Goal: Task Accomplishment & Management: Manage account settings

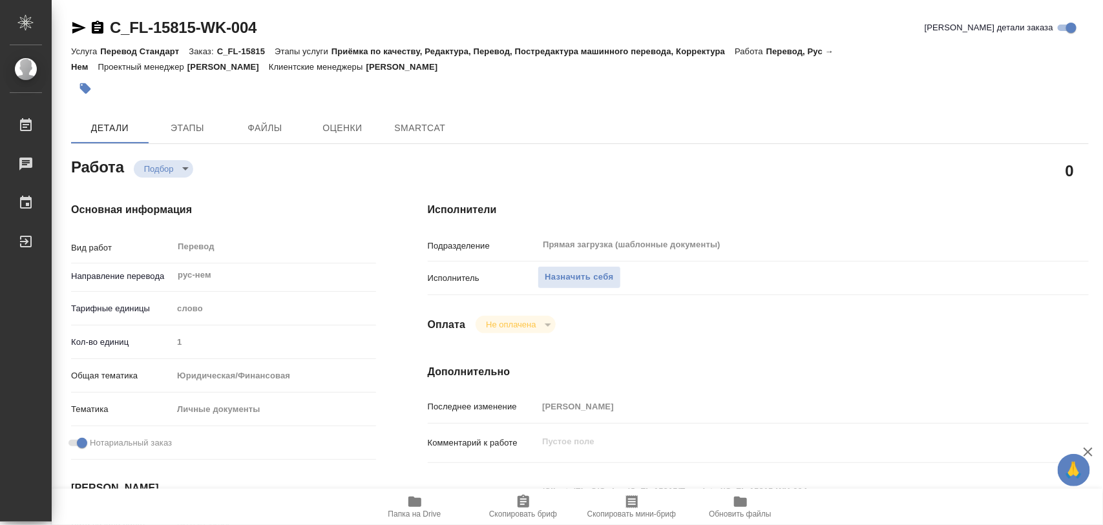
type textarea "x"
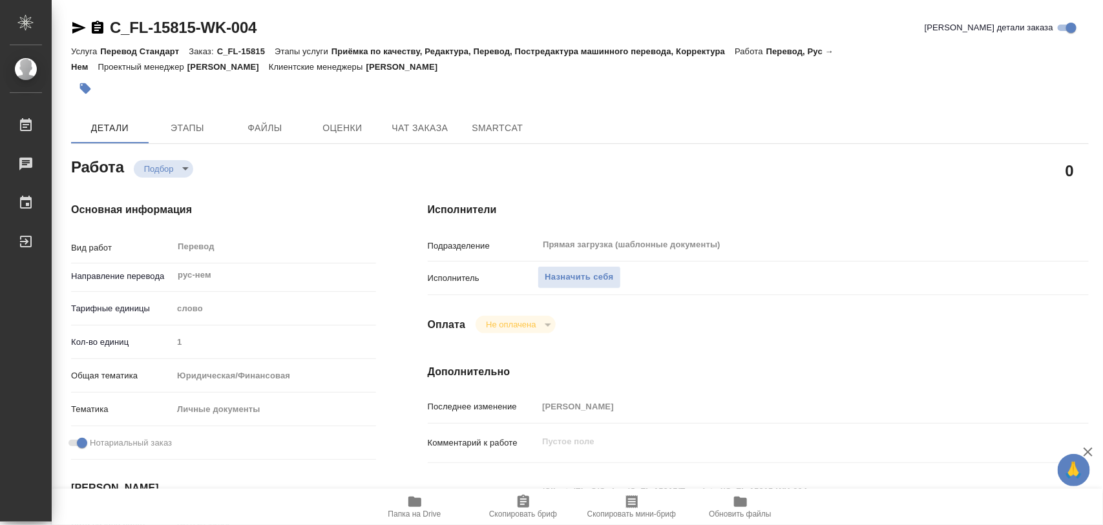
type textarea "x"
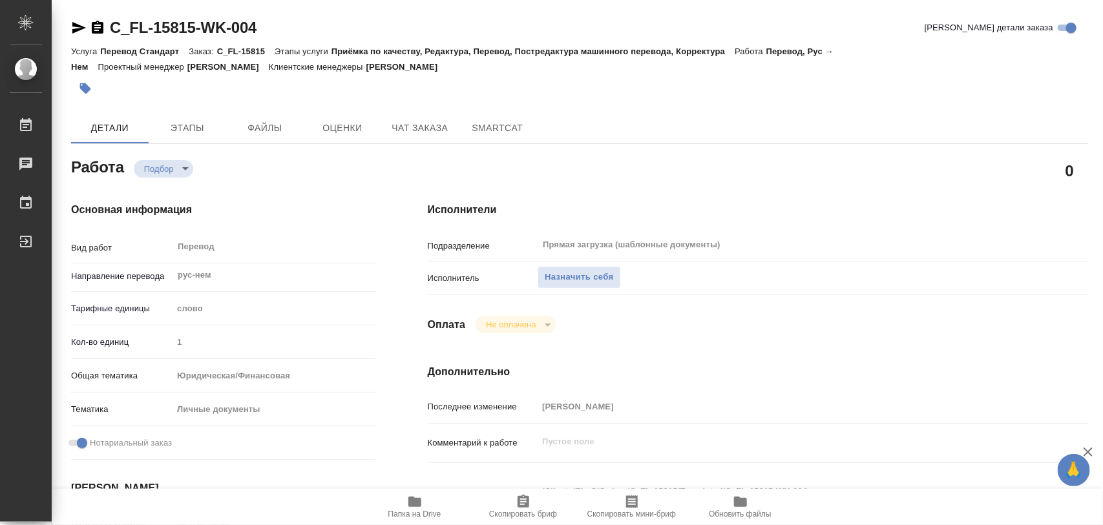
type textarea "x"
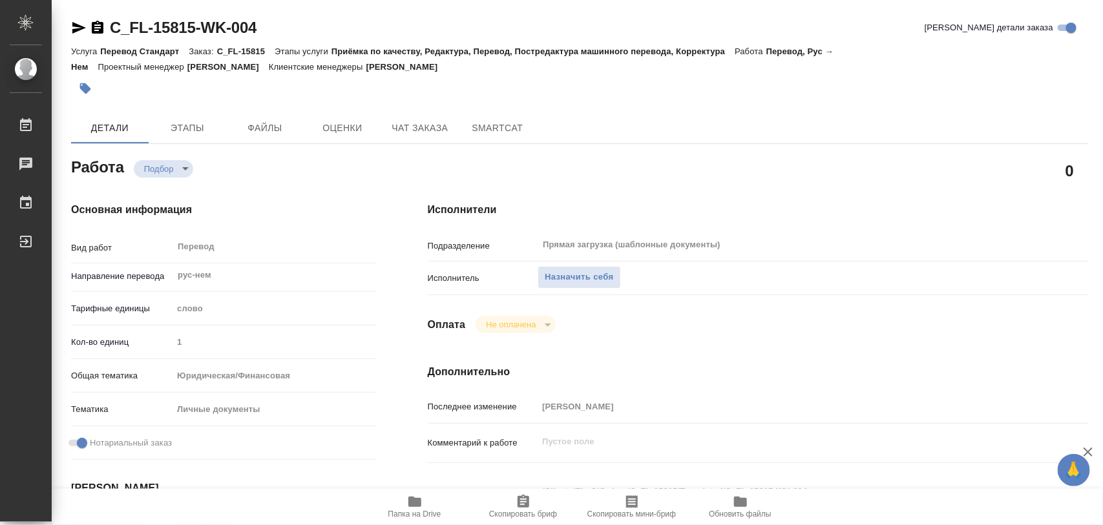
click at [427, 508] on span "Папка на Drive" at bounding box center [414, 506] width 93 height 25
click at [605, 278] on span "Назначить себя" at bounding box center [578, 277] width 68 height 15
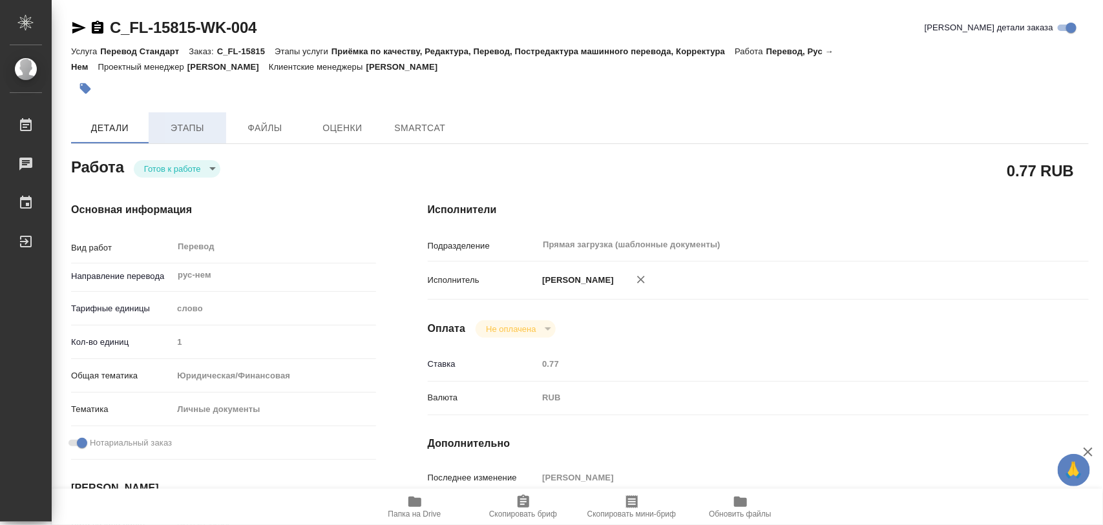
type textarea "x"
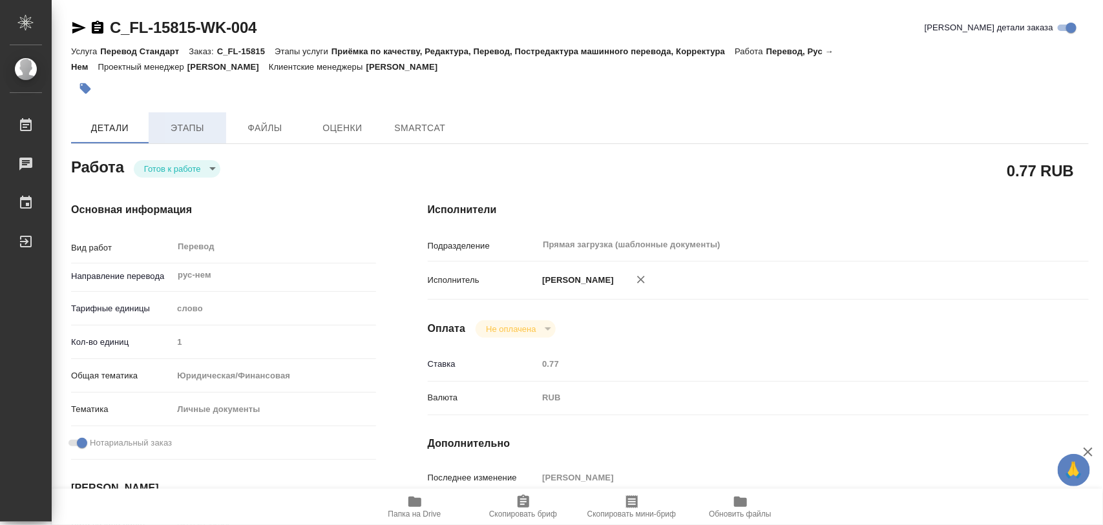
type textarea "x"
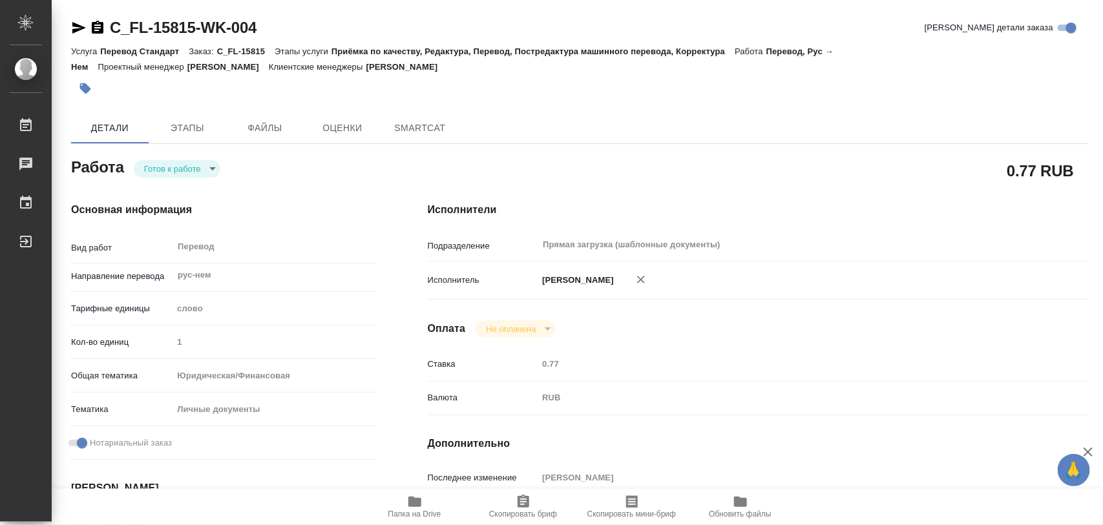
type textarea "x"
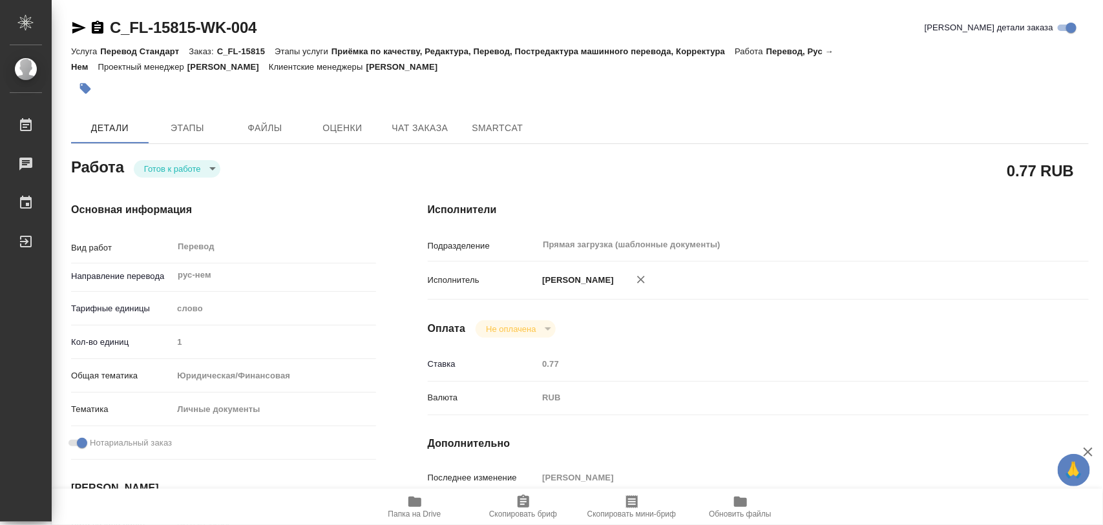
click at [211, 169] on body "🙏 .cls-1 fill:#fff; AWATERA Iglakov Maksim Работы Чаты График Выйти C_FL-15815-…" at bounding box center [551, 262] width 1103 height 525
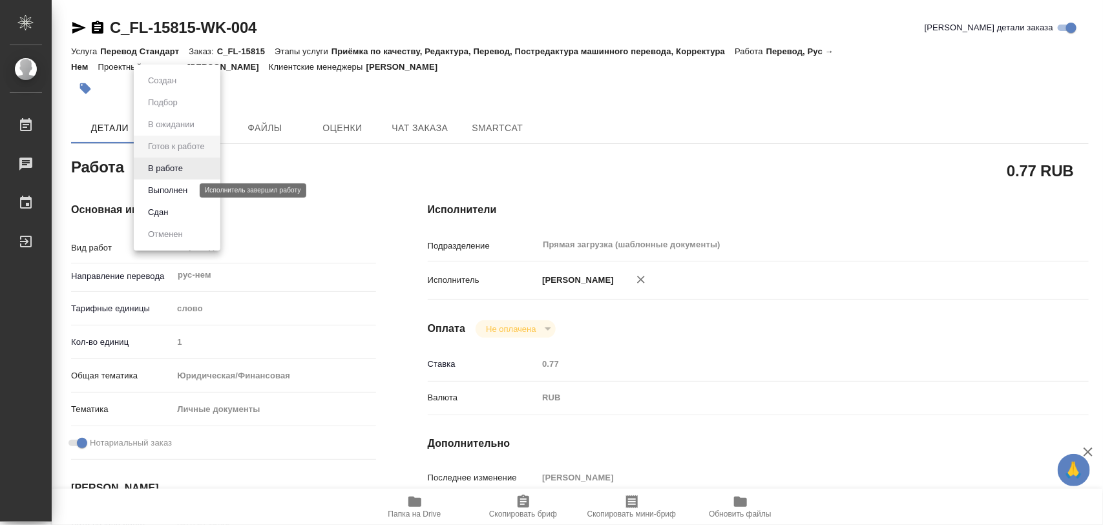
type textarea "x"
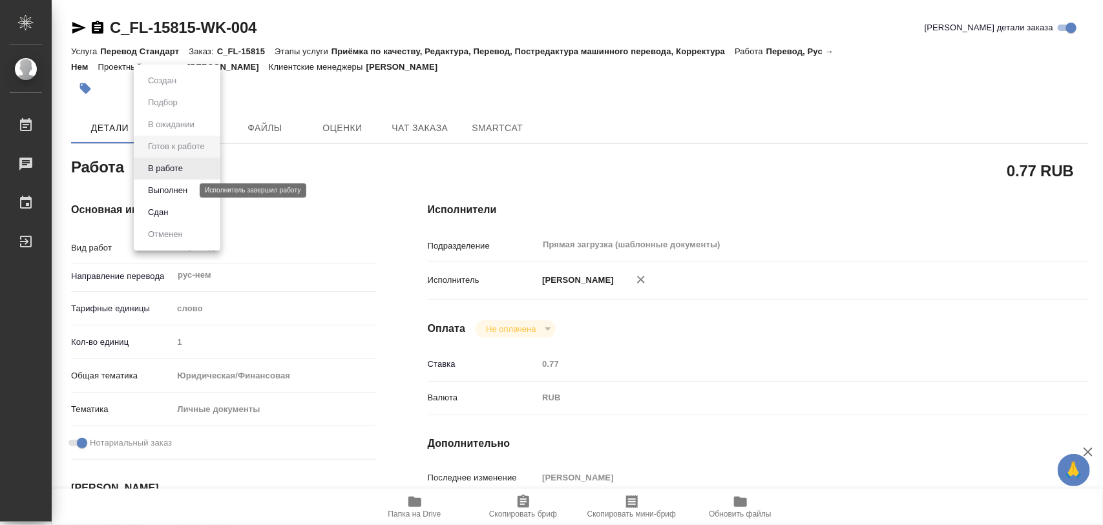
click at [189, 186] on button "Выполнен" at bounding box center [167, 190] width 47 height 14
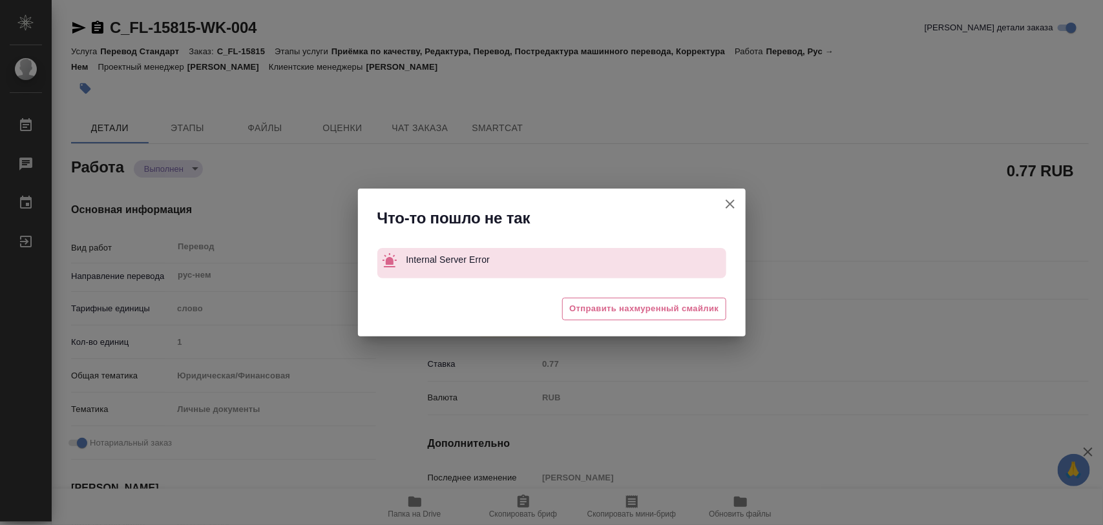
type textarea "x"
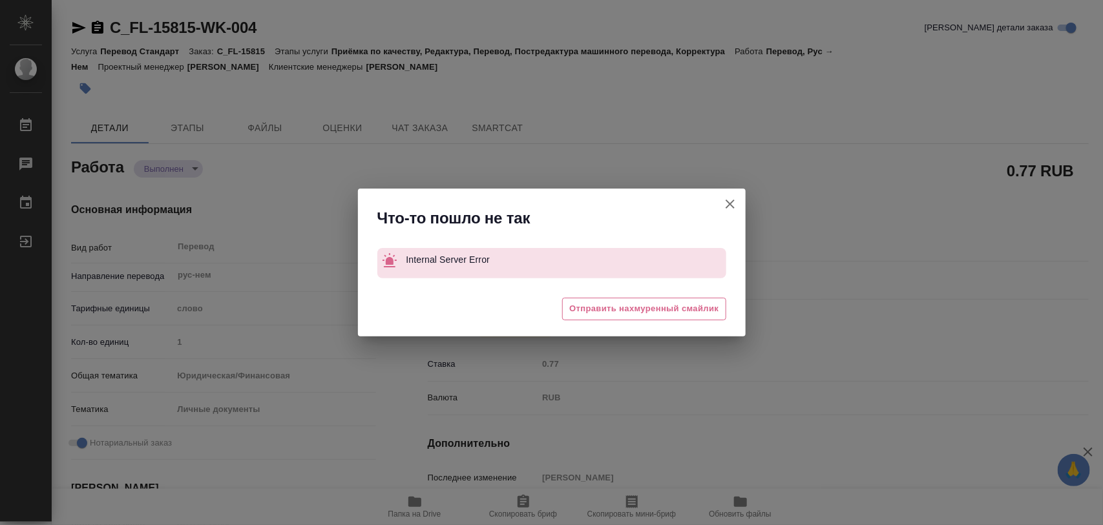
type textarea "x"
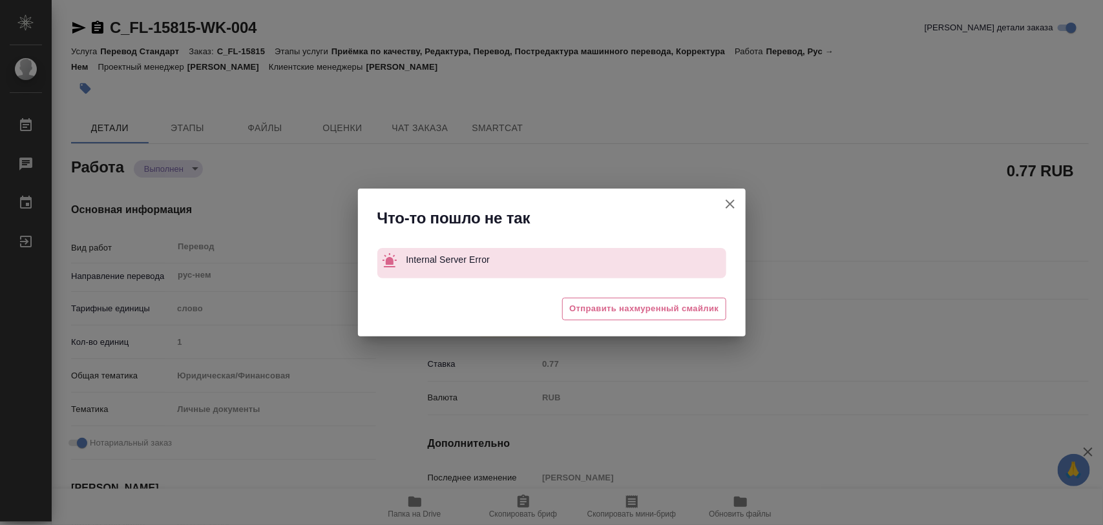
drag, startPoint x: 729, startPoint y: 202, endPoint x: 676, endPoint y: 205, distance: 53.1
click at [721, 202] on button "[PERSON_NAME] детали заказа" at bounding box center [729, 204] width 31 height 31
type textarea "x"
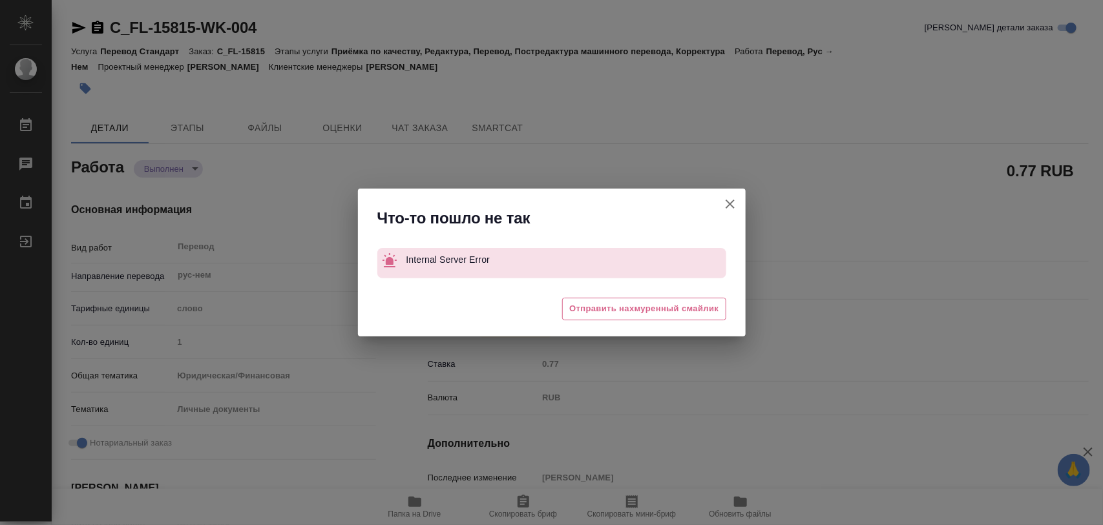
type textarea "x"
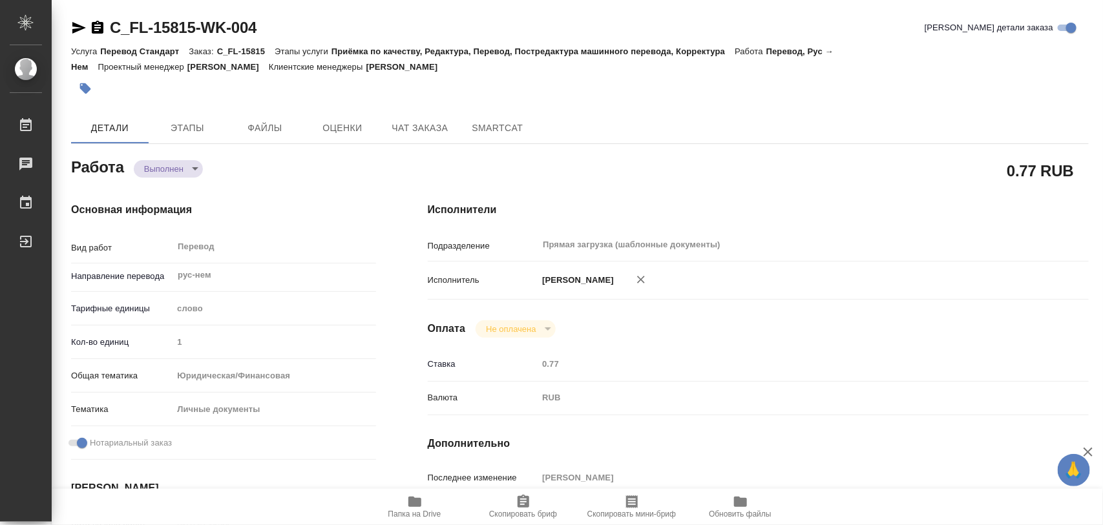
type textarea "x"
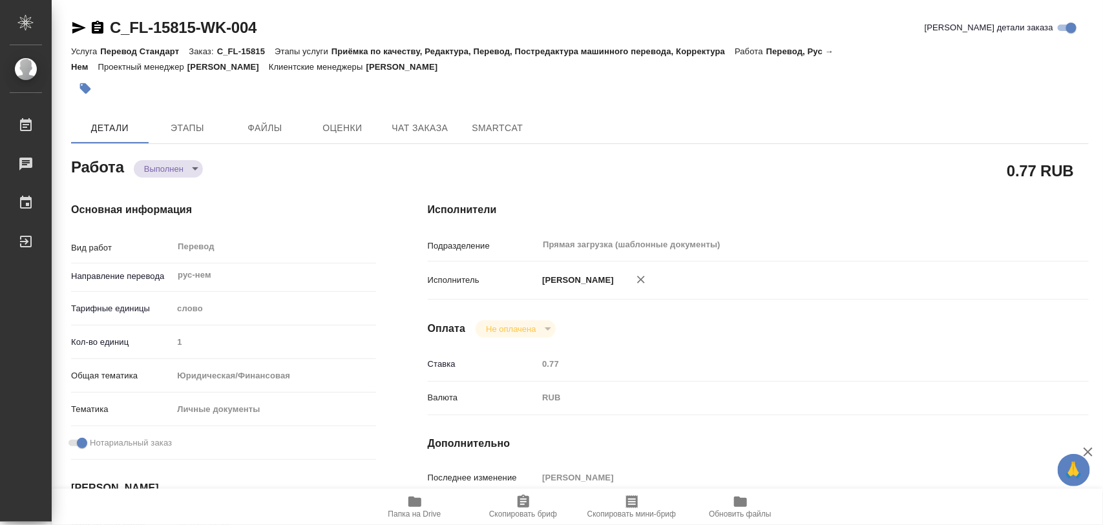
click at [194, 170] on body "🙏 .cls-1 fill:#fff; AWATERA Iglakov Maksim Работы 0 Чаты График Выйти C_FL-1581…" at bounding box center [551, 262] width 1103 height 525
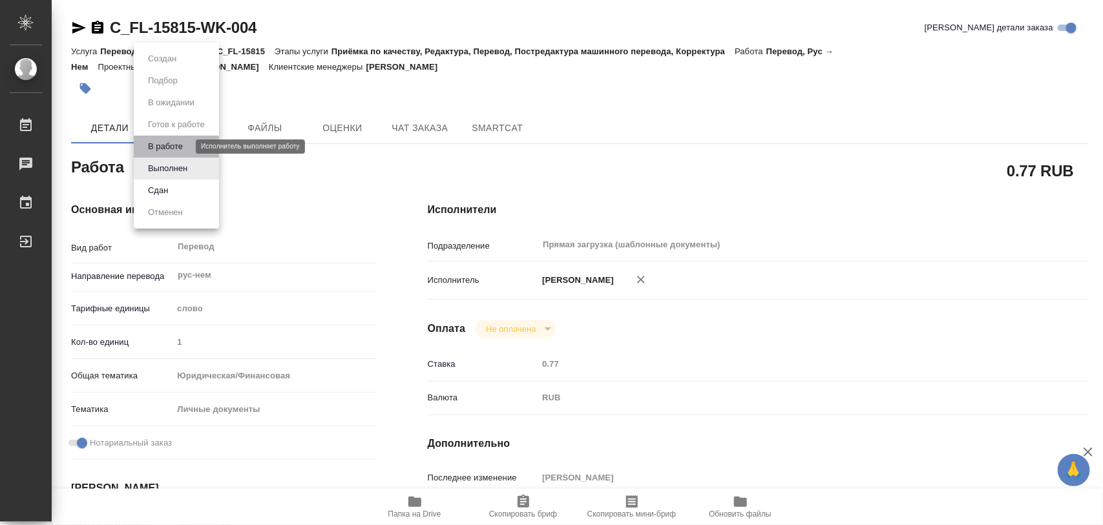
click at [169, 140] on button "В работе" at bounding box center [165, 147] width 43 height 14
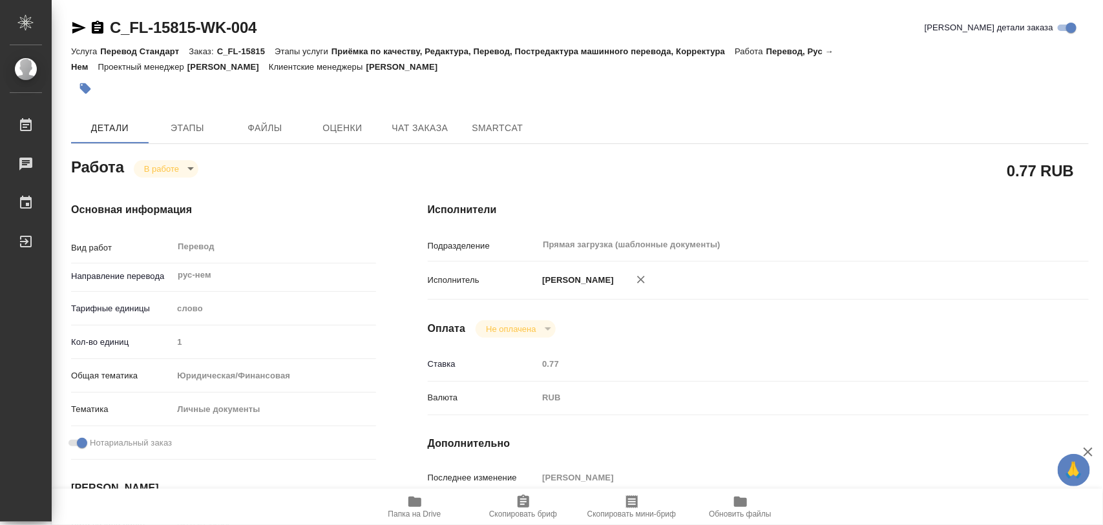
type textarea "x"
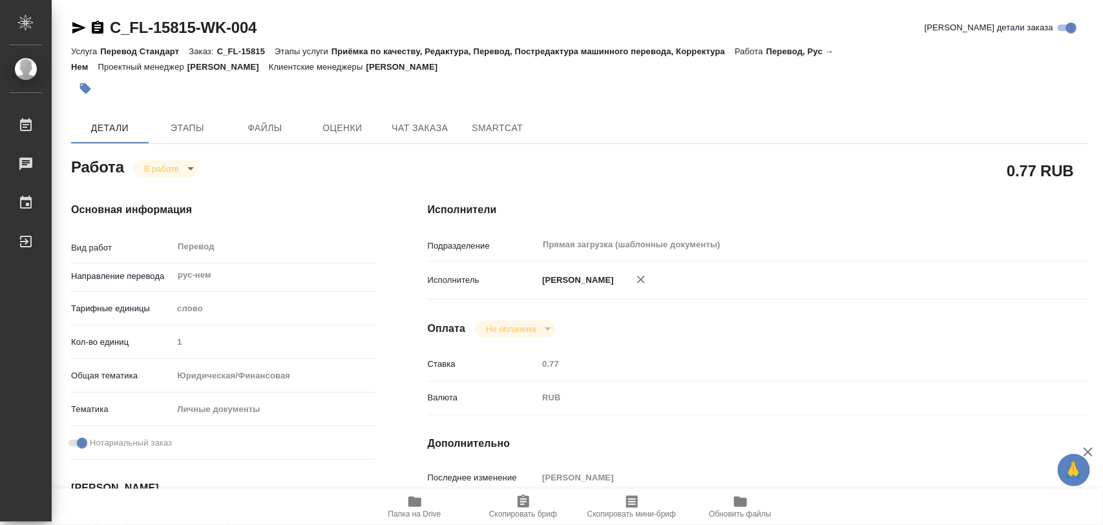
type textarea "x"
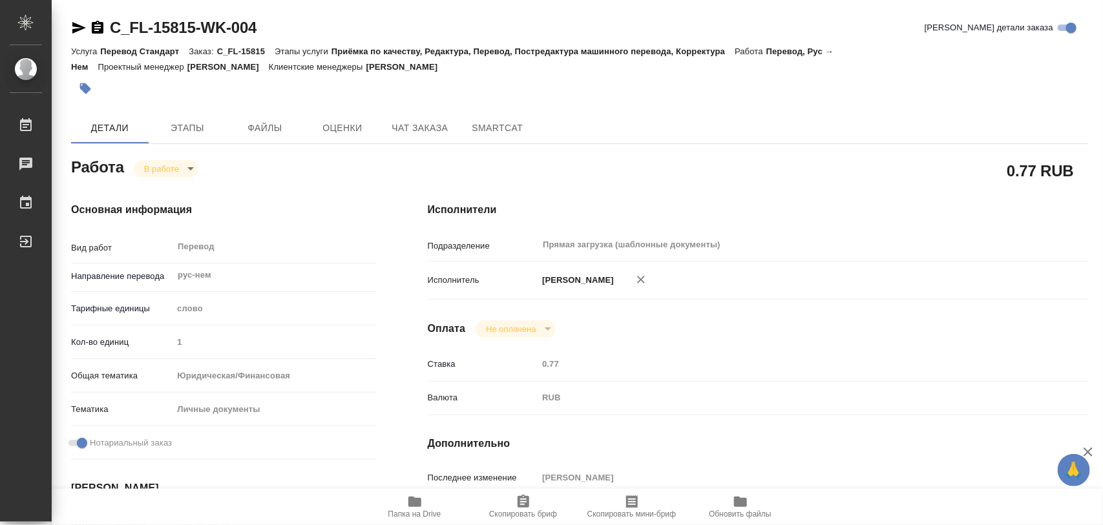
type textarea "x"
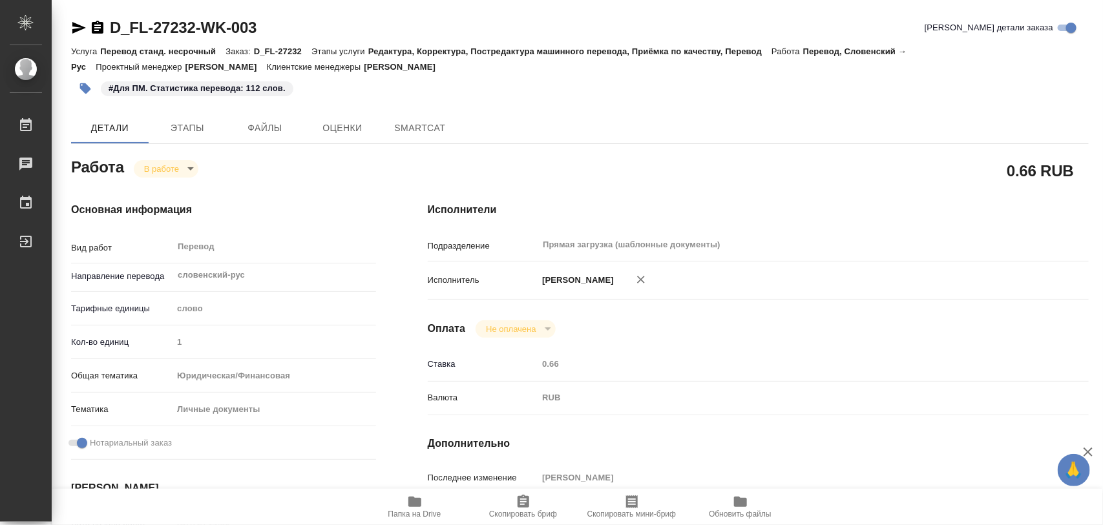
type textarea "x"
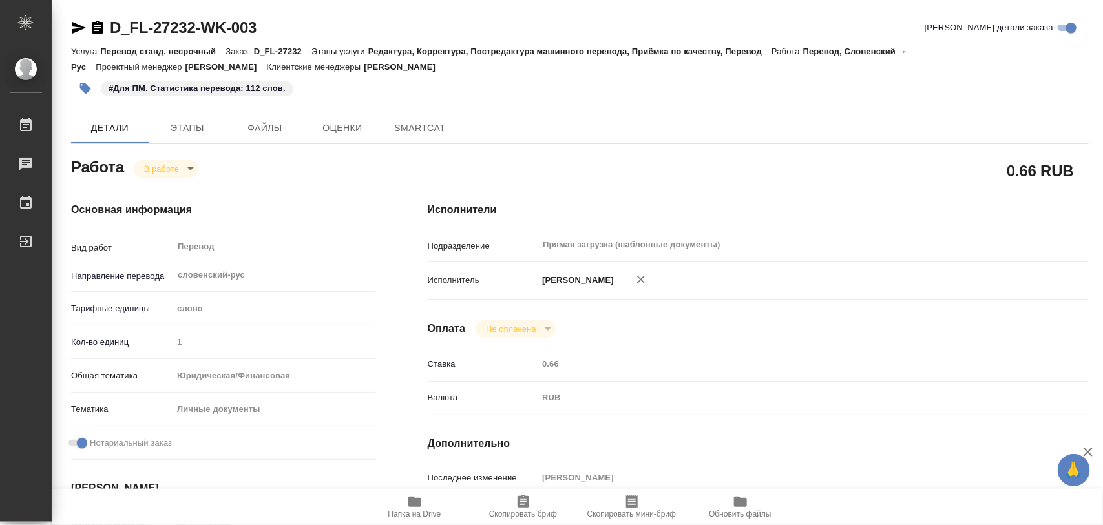
type textarea "x"
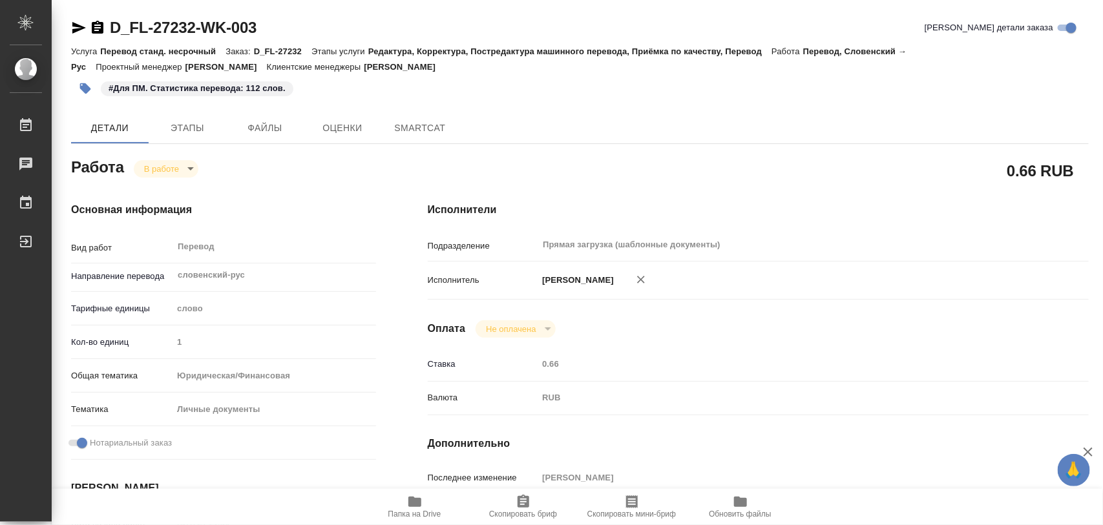
type textarea "x"
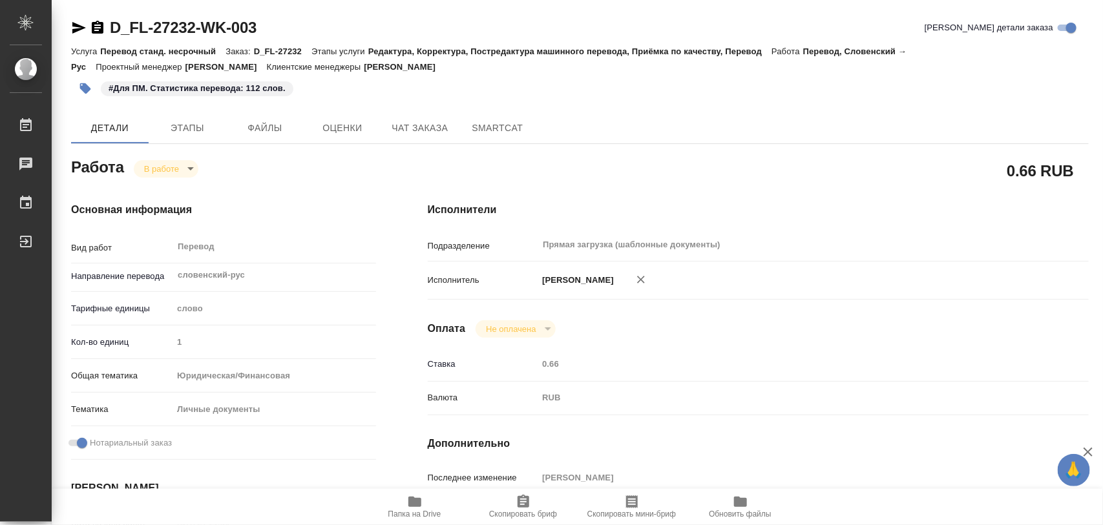
type textarea "x"
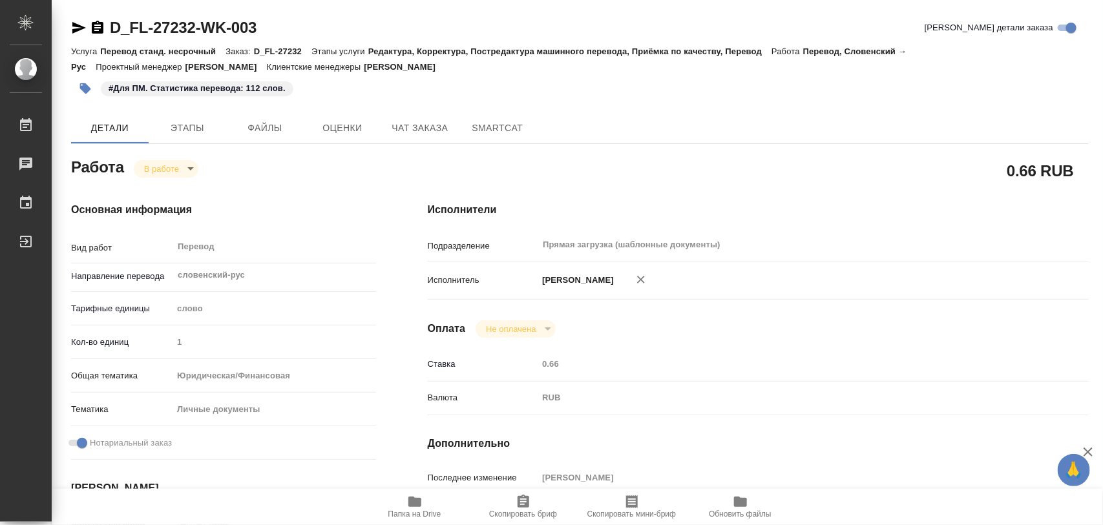
click at [185, 166] on body "🙏 .cls-1 fill:#fff; AWATERA Iglakov Maksim Работы Чаты График Выйти D_FL-27232-…" at bounding box center [551, 262] width 1103 height 525
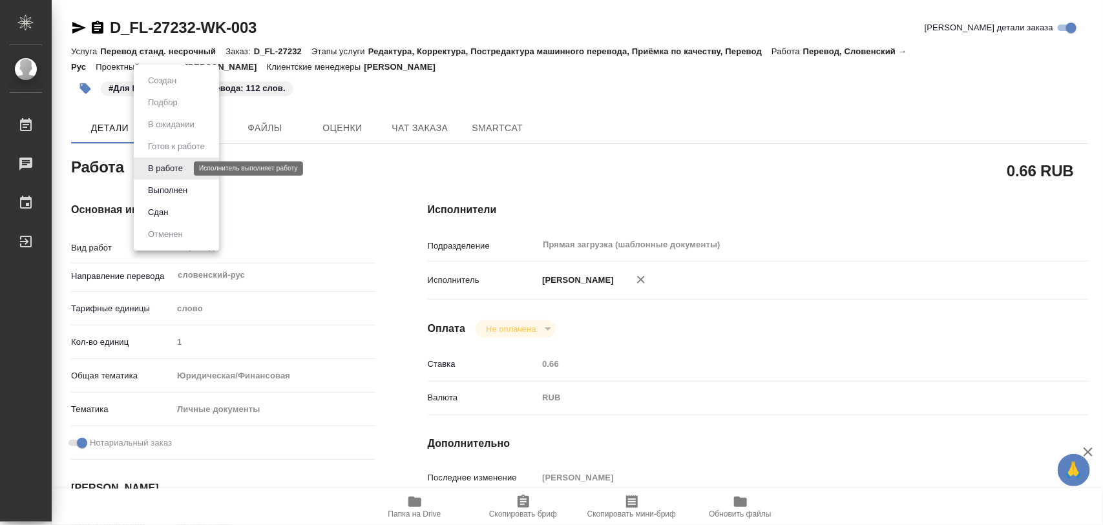
type textarea "x"
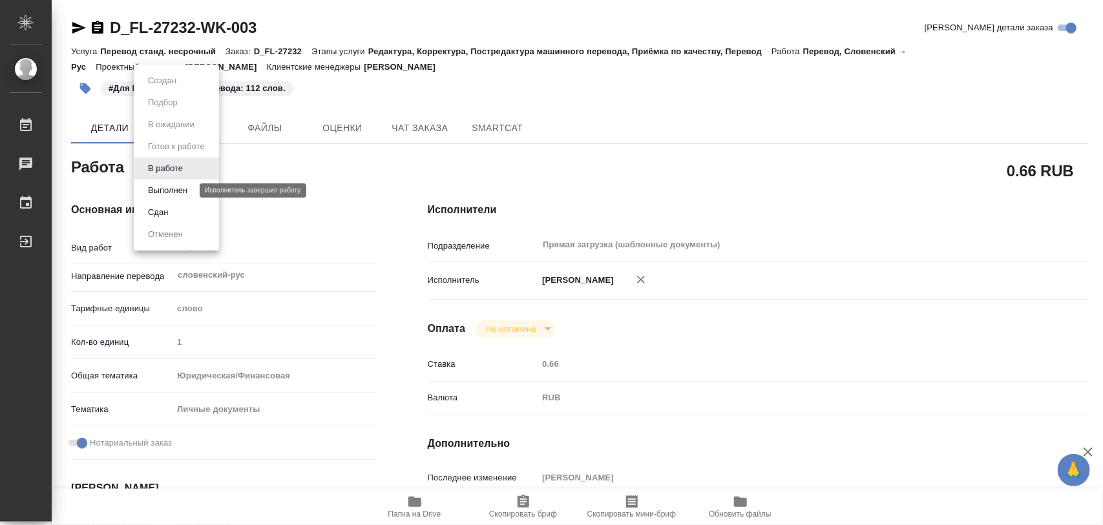
click at [171, 185] on button "Выполнен" at bounding box center [167, 190] width 47 height 14
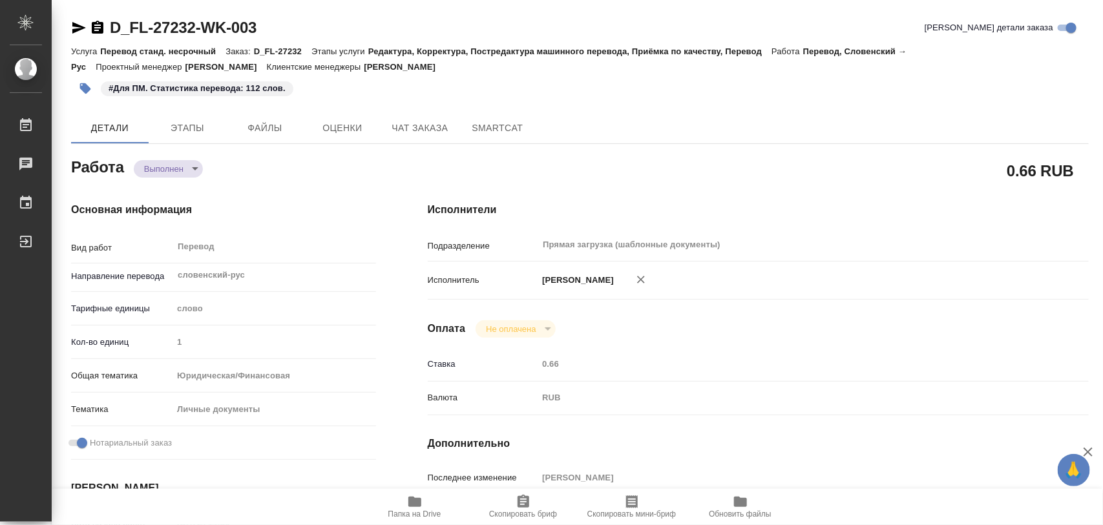
type textarea "x"
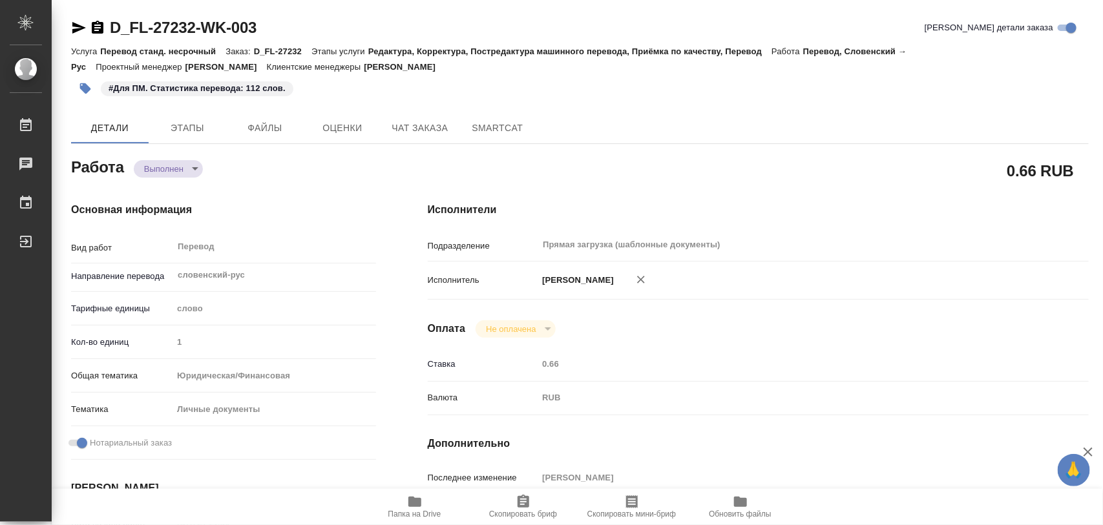
type textarea "x"
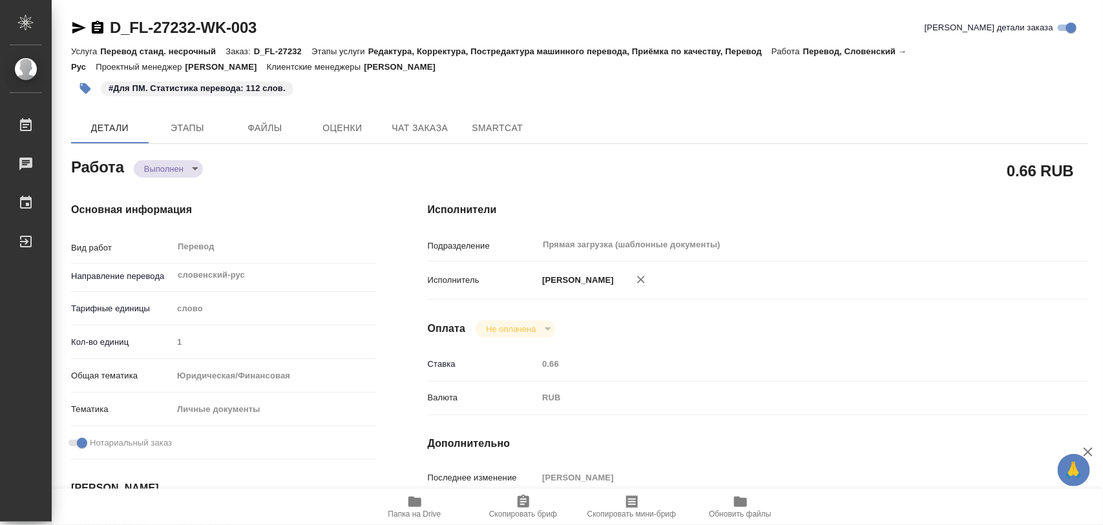
click at [411, 508] on icon "button" at bounding box center [415, 502] width 16 height 16
type textarea "x"
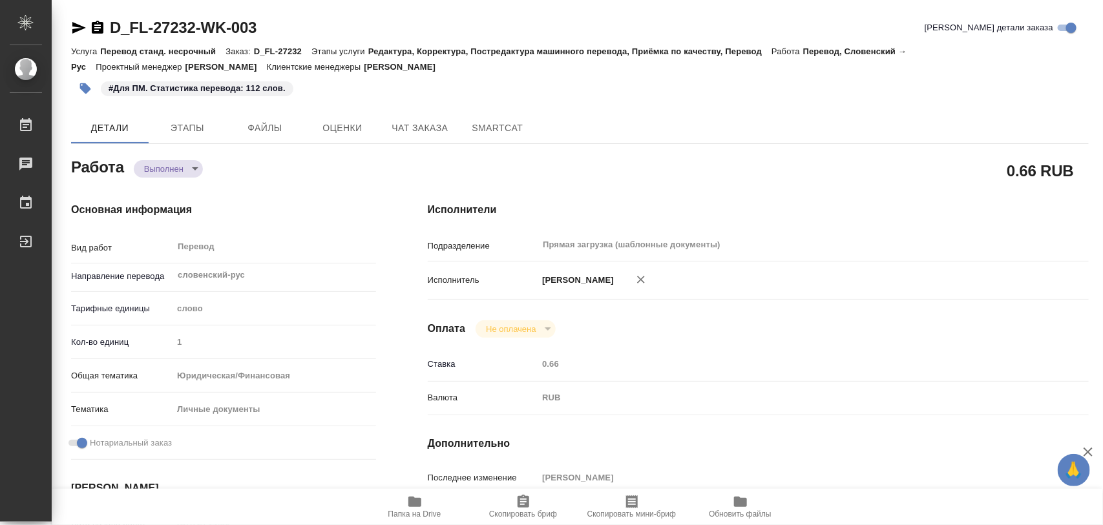
type textarea "x"
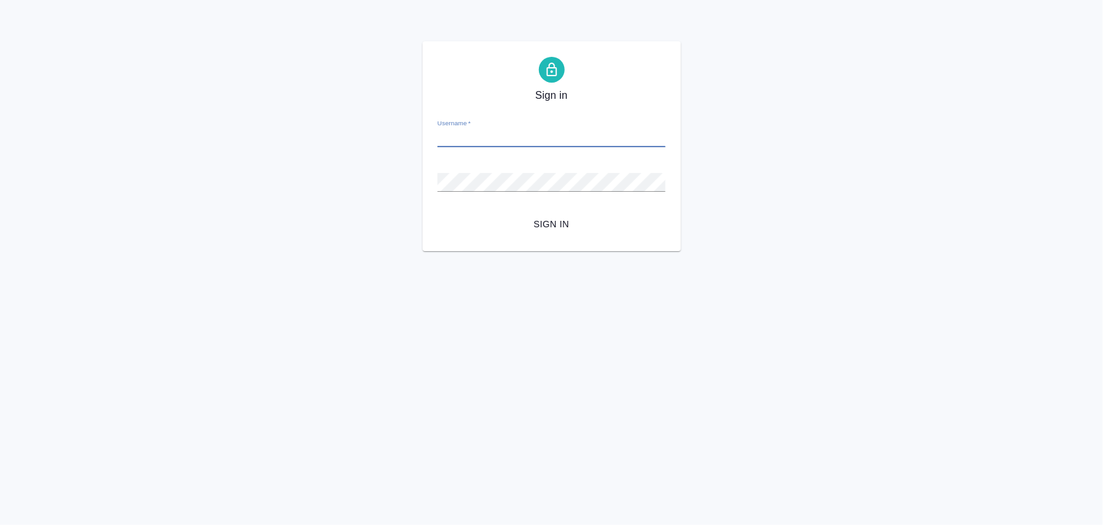
click at [492, 136] on input "Username   *" at bounding box center [550, 138] width 227 height 18
paste input "[EMAIL_ADDRESS][DOMAIN_NAME]"
type input "[EMAIL_ADDRESS][DOMAIN_NAME]"
click at [312, 203] on div "Sign in Username   * [EMAIL_ADDRESS][DOMAIN_NAME] Password   * urlPath   * /all…" at bounding box center [551, 146] width 1103 height 210
click at [566, 223] on span "Sign in" at bounding box center [551, 224] width 207 height 16
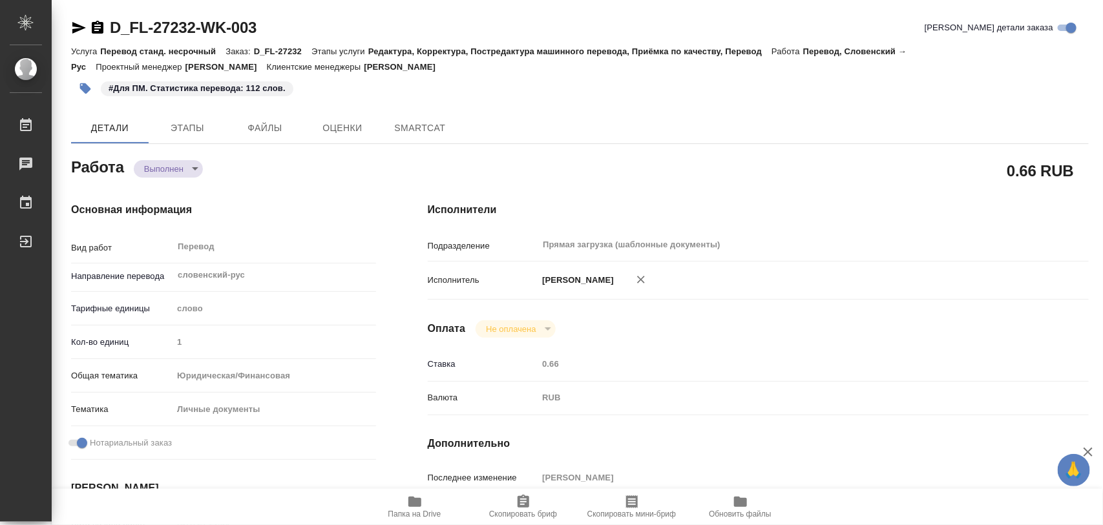
type textarea "x"
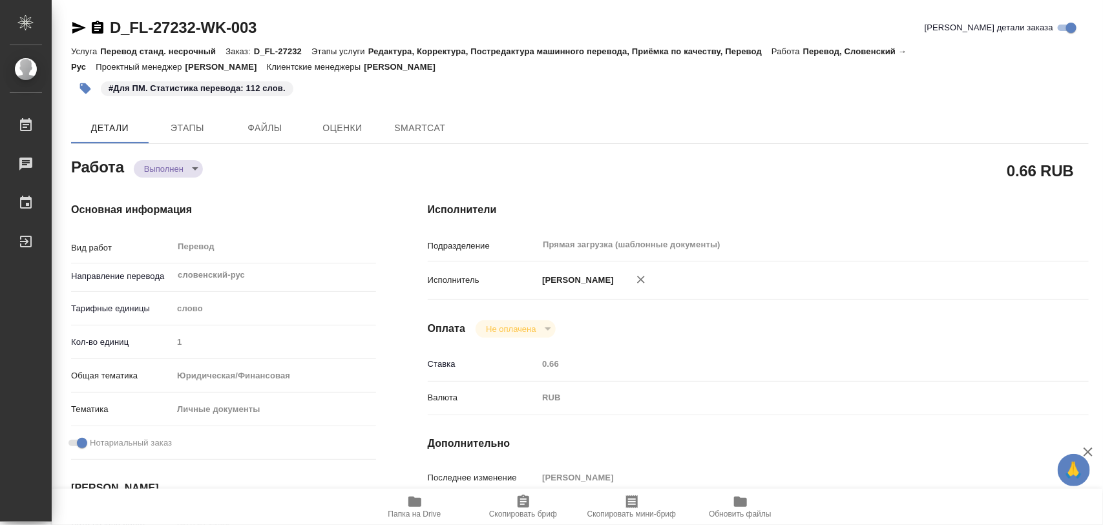
type textarea "x"
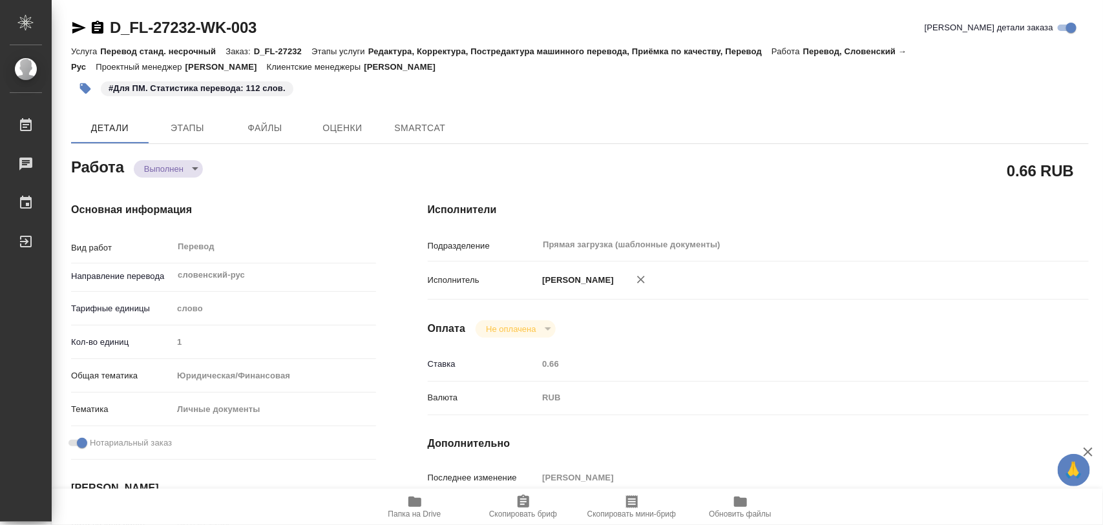
type textarea "x"
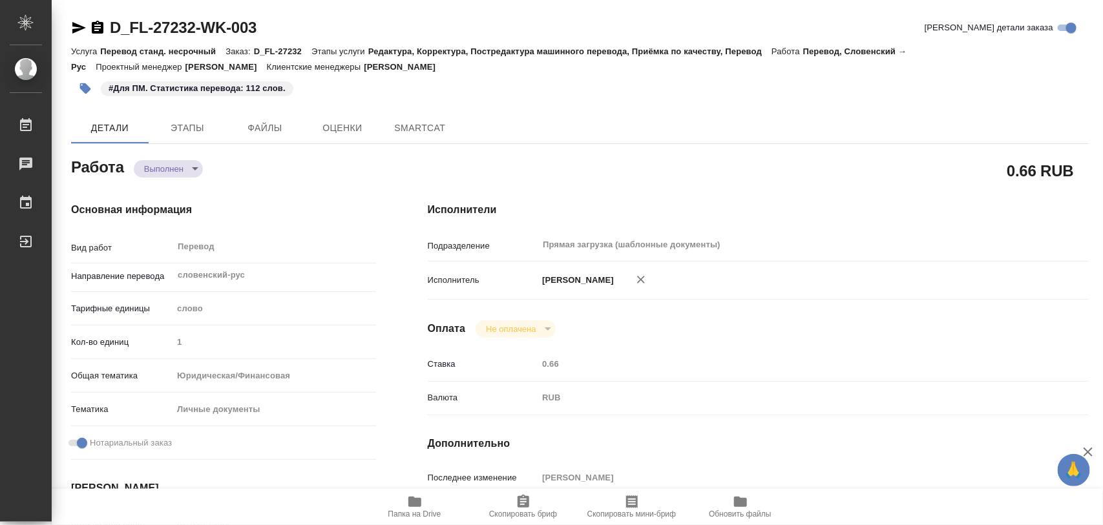
type textarea "x"
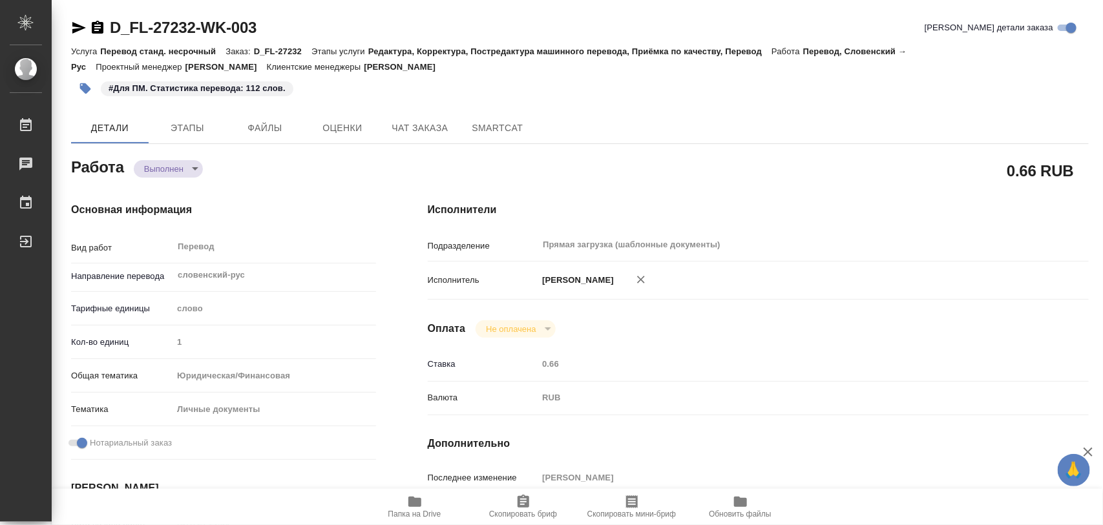
type textarea "x"
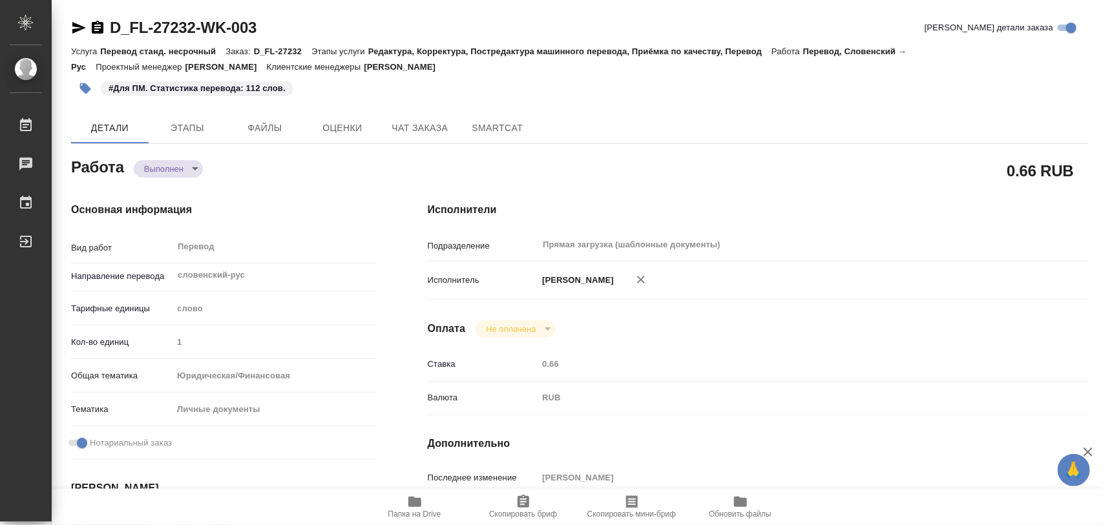
click at [84, 89] on icon "button" at bounding box center [85, 88] width 11 height 11
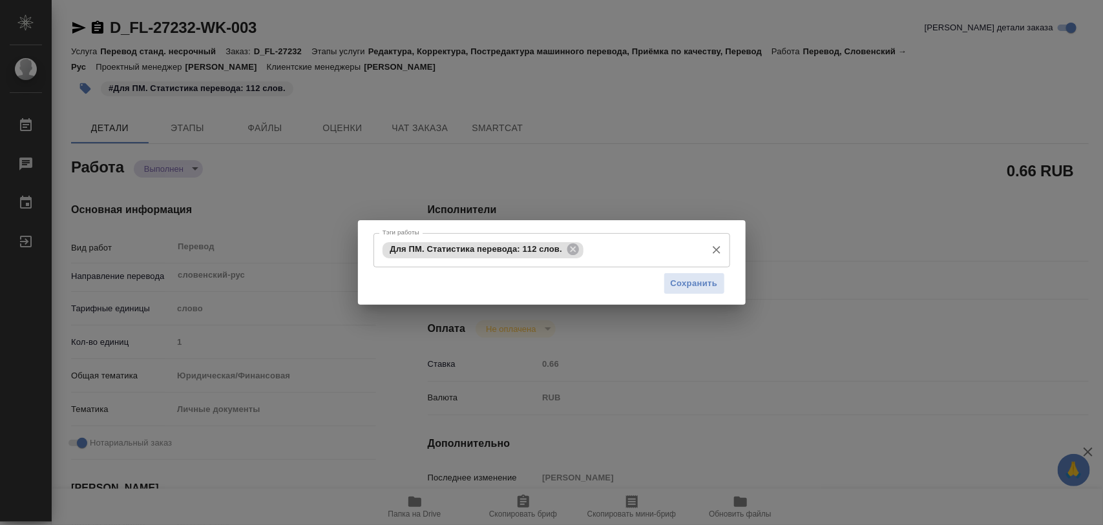
type textarea "x"
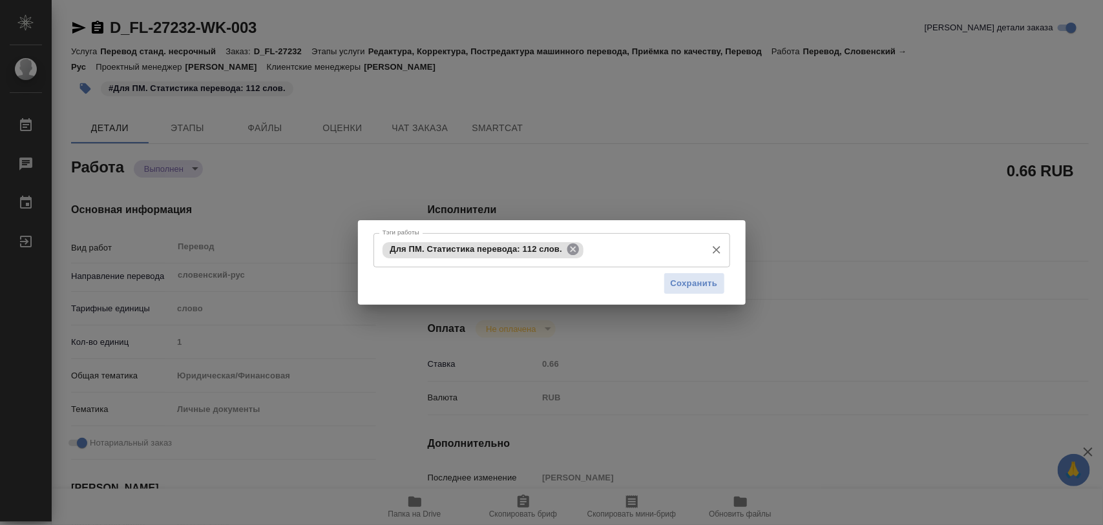
click at [572, 250] on icon at bounding box center [573, 249] width 14 height 14
drag, startPoint x: 687, startPoint y: 282, endPoint x: 502, endPoint y: 442, distance: 244.9
click at [683, 285] on span "Сохранить" at bounding box center [693, 283] width 47 height 15
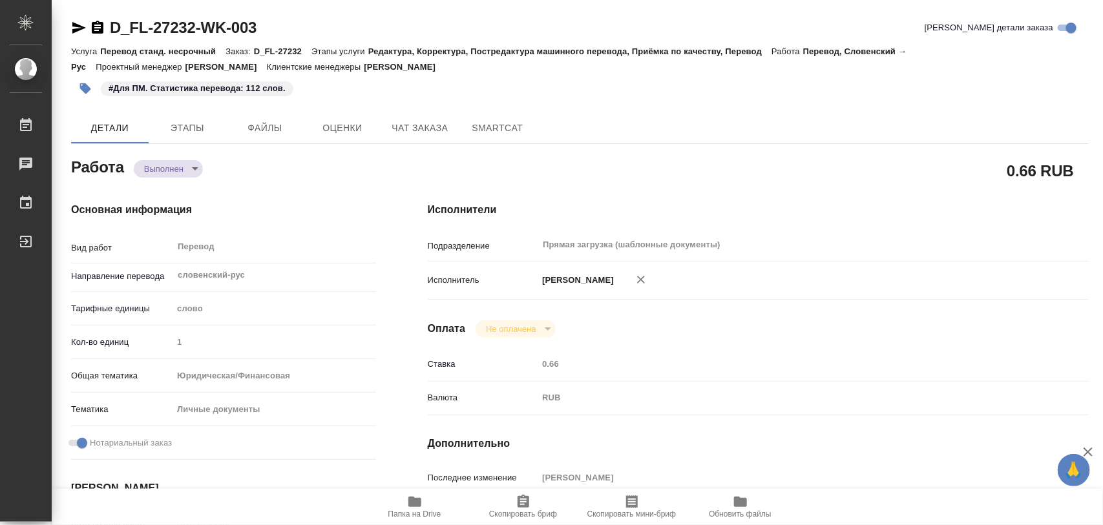
type input "completed"
type textarea "Перевод"
type textarea "x"
type input "словенский-рус"
type input "5a8b1489cc6b4906c91bfd90"
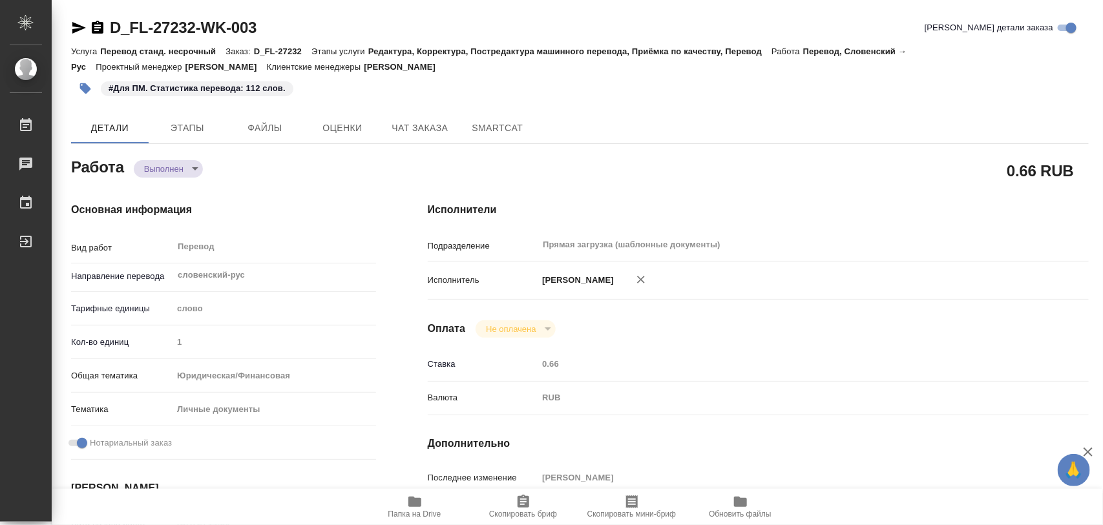
type input "1"
type input "yr-fn"
type input "5a8b8b956a9677013d343cfe"
checkbox input "true"
type input "[DATE] 14:30"
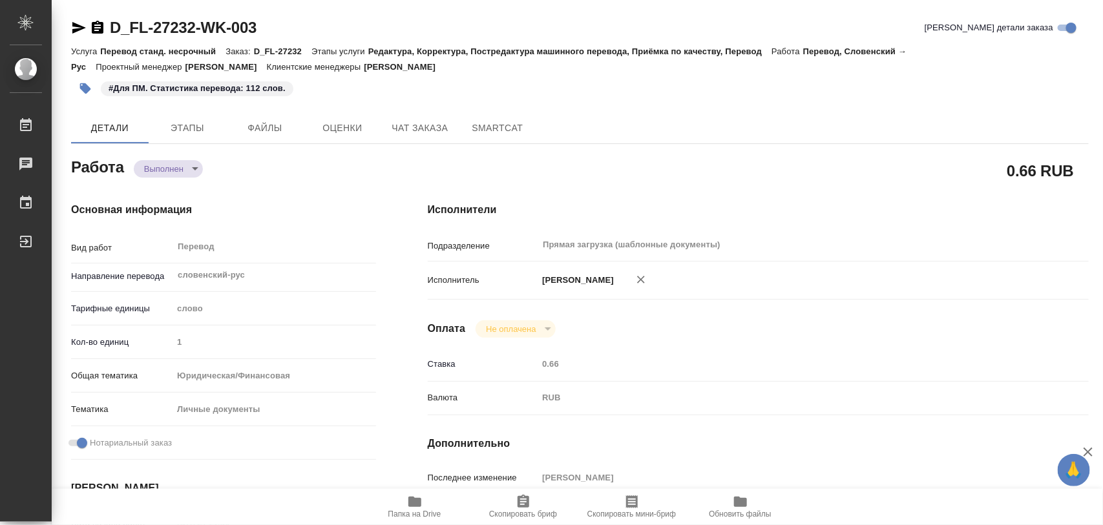
type input "[DATE] 14:57"
type input "[DATE] 11:00"
type input "[DATE] 10:50"
type input "[DATE] 11:00"
type input "Прямая загрузка (шаблонные документы)"
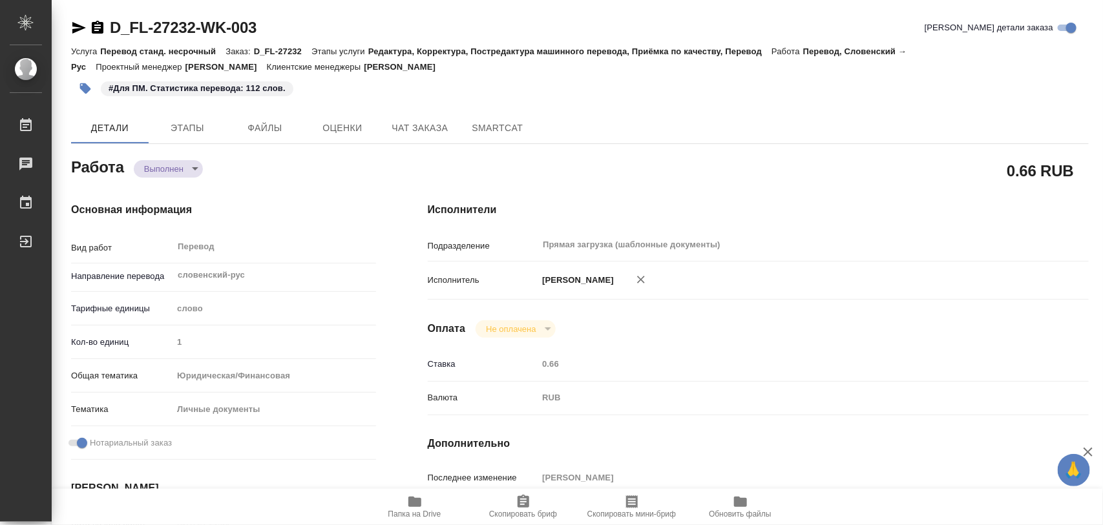
type input "notPayed"
type input "0.66"
type input "RUB"
type input "[PERSON_NAME]"
type textarea "x"
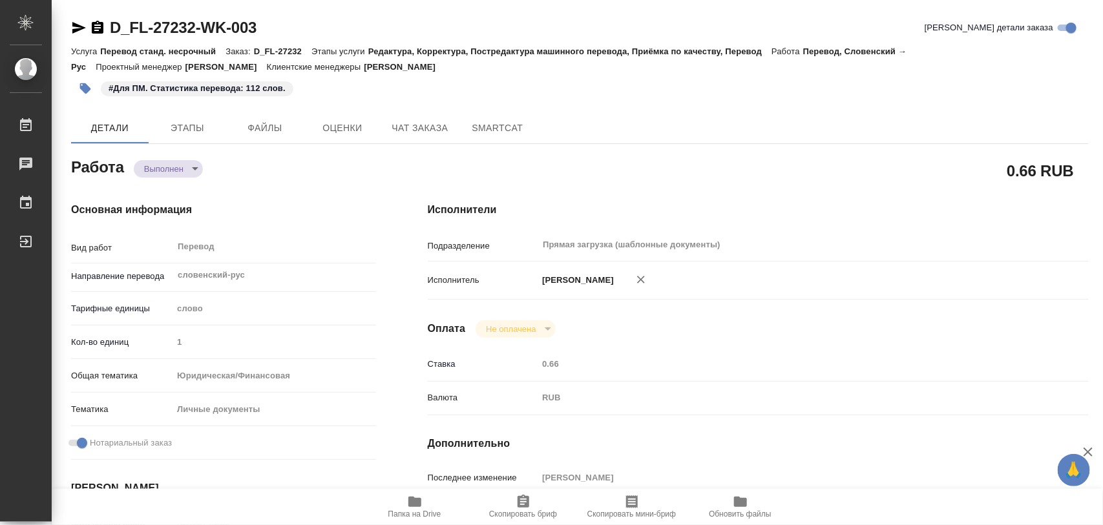
type textarea "/Clients/FL_D/Orders/D_FL-27232/Translated/D_FL-27232-WK-003"
type textarea "x"
type input "D_FL-27232"
type input "Перевод станд. несрочный"
type input "Редактура, Корректура, Постредактура машинного перевода, Приёмка по качеству, П…"
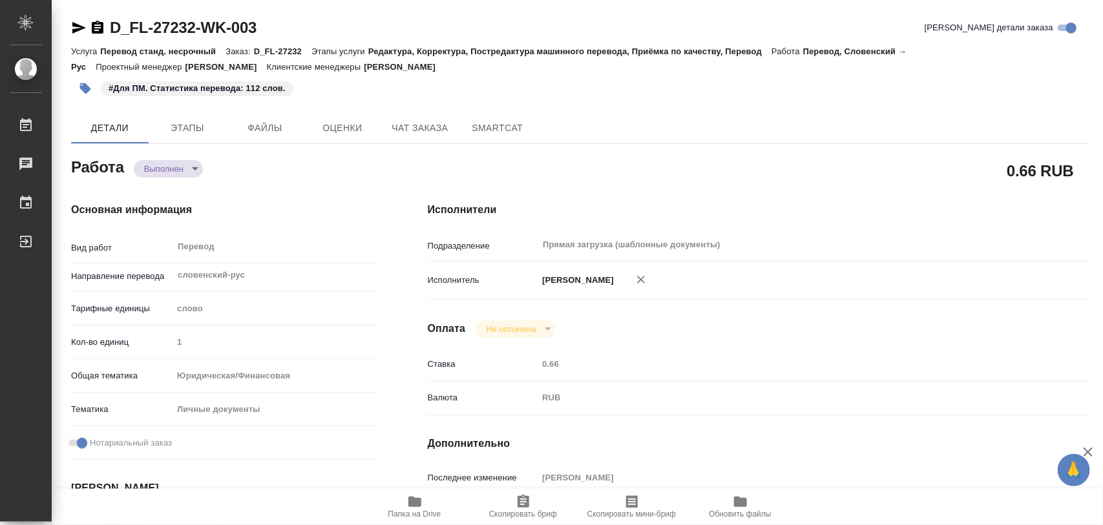
type input "[PERSON_NAME]"
type input "/Clients/FL_D/Orders/D_FL-27232"
type textarea "x"
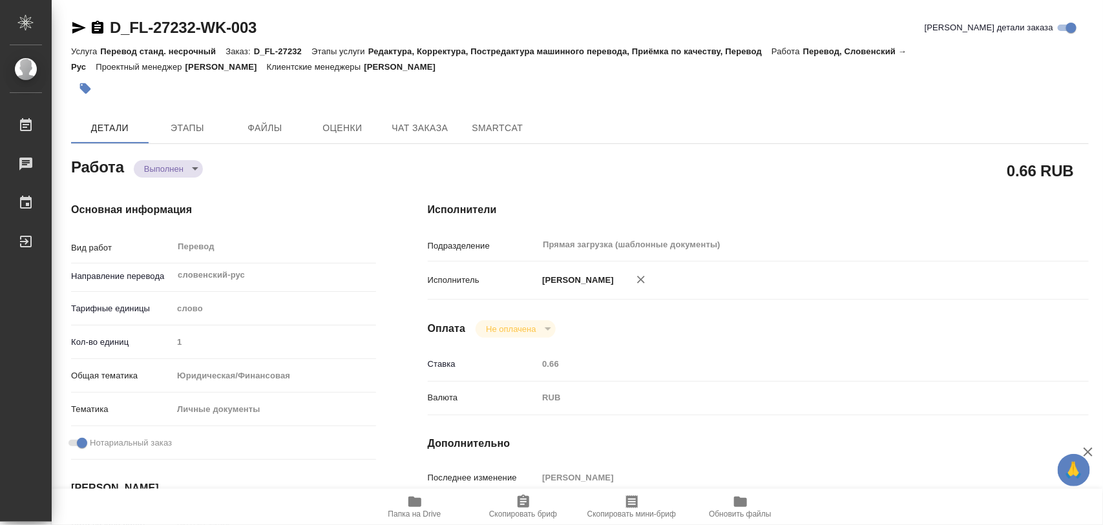
type textarea "x"
click at [409, 498] on icon "button" at bounding box center [414, 502] width 13 height 10
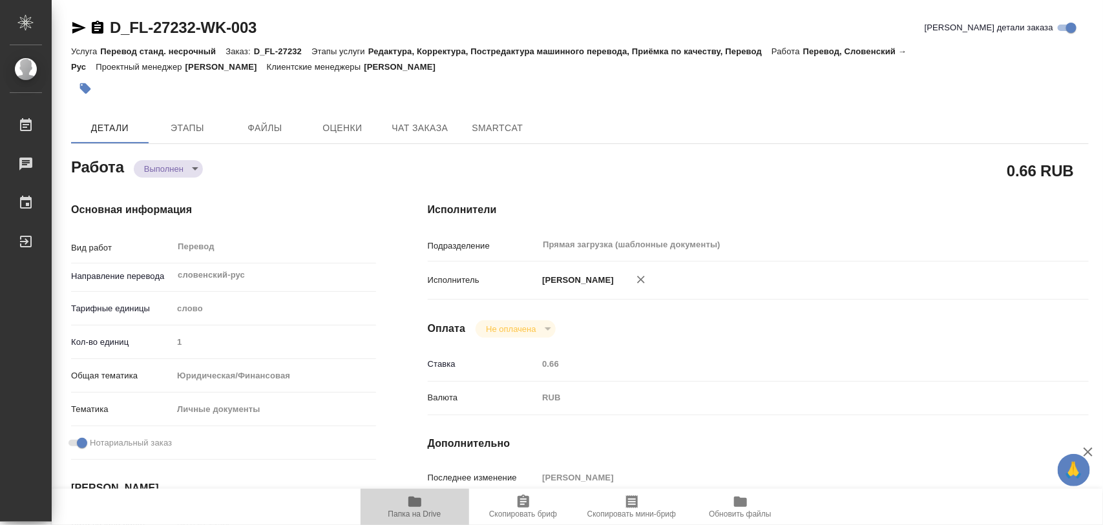
type textarea "x"
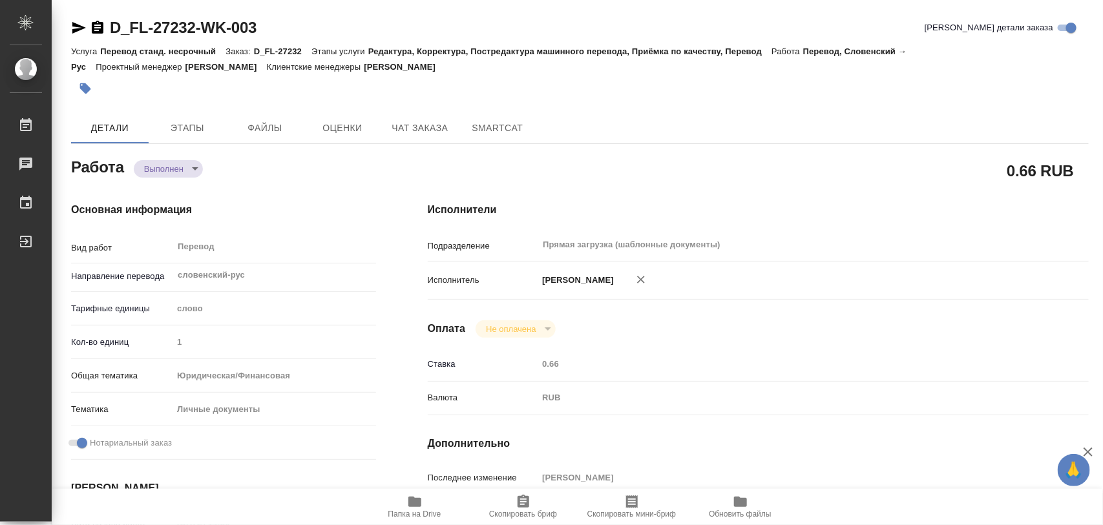
type textarea "x"
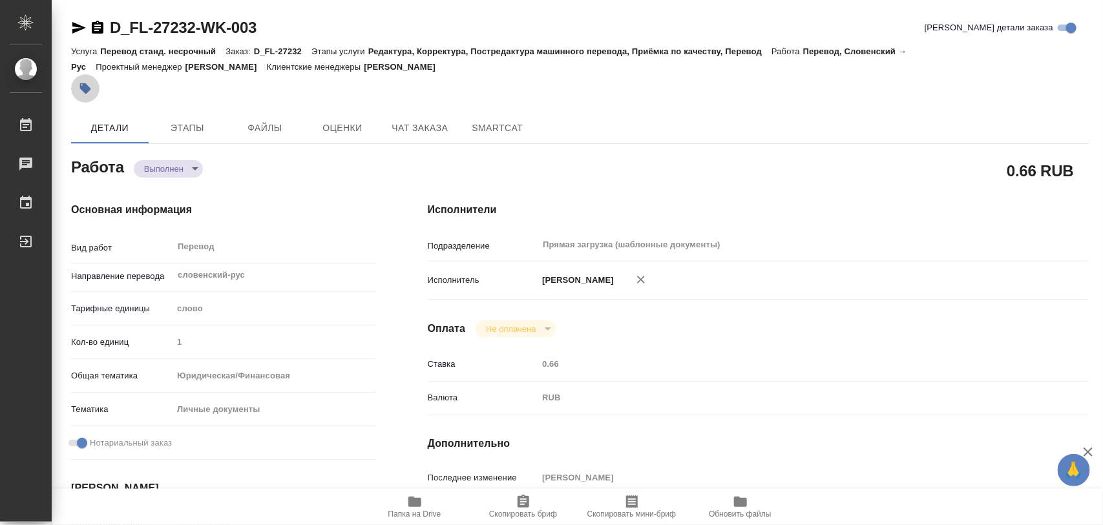
click at [87, 84] on icon "button" at bounding box center [85, 88] width 13 height 13
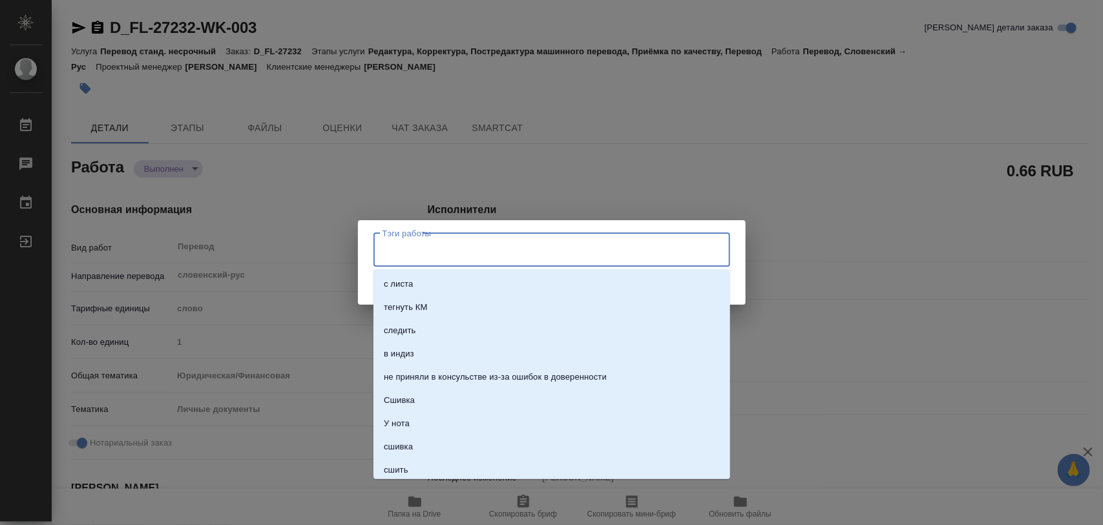
click at [473, 246] on input "Тэги работы" at bounding box center [539, 250] width 320 height 22
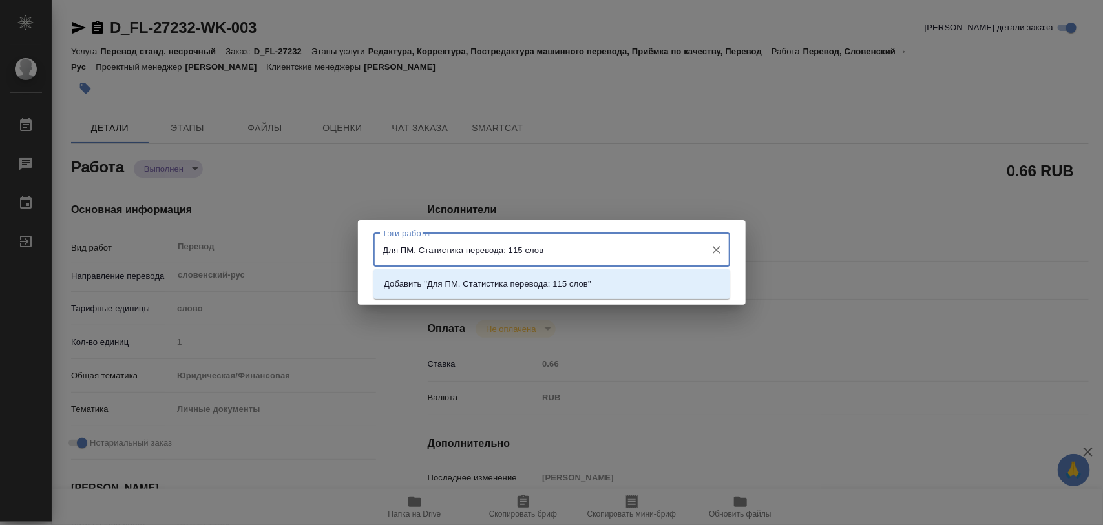
type input "Для ПМ. Статистика перевода: 115 слов."
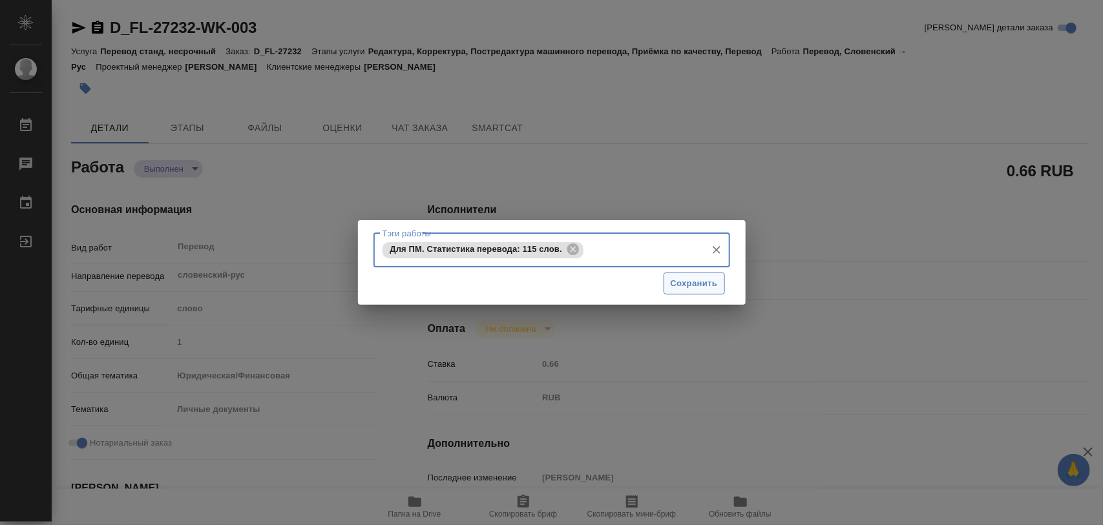
click at [686, 287] on span "Сохранить" at bounding box center [693, 283] width 47 height 15
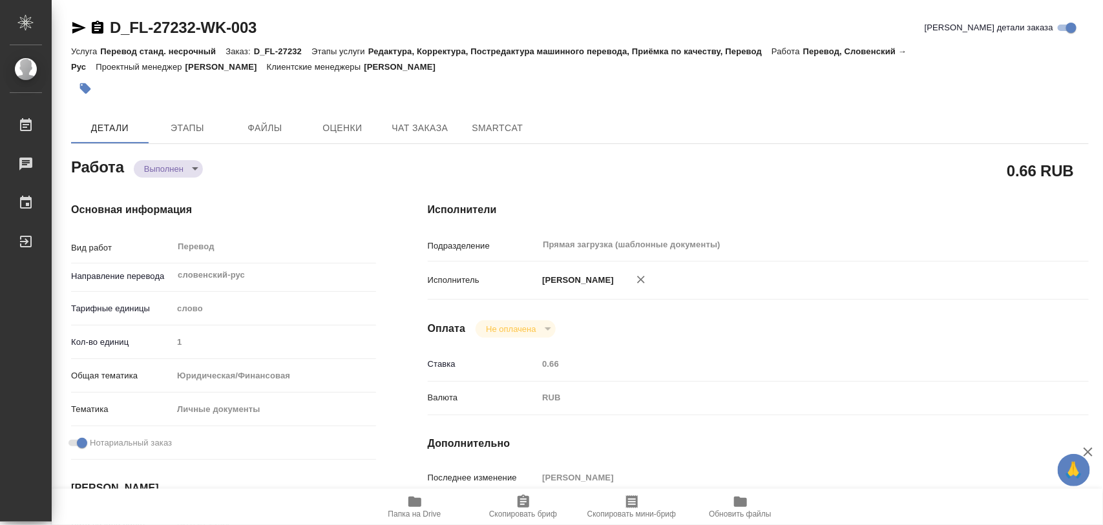
type input "completed"
type textarea "Перевод"
type textarea "x"
type input "словенский-рус"
type input "5a8b1489cc6b4906c91bfd90"
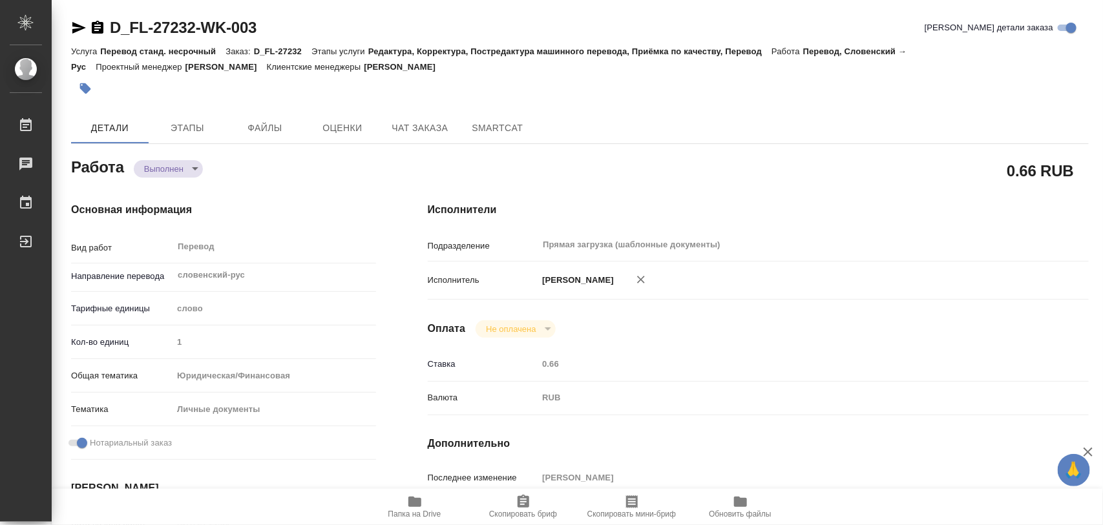
type input "1"
type input "yr-fn"
type input "5a8b8b956a9677013d343cfe"
checkbox input "true"
type input "[DATE] 14:30"
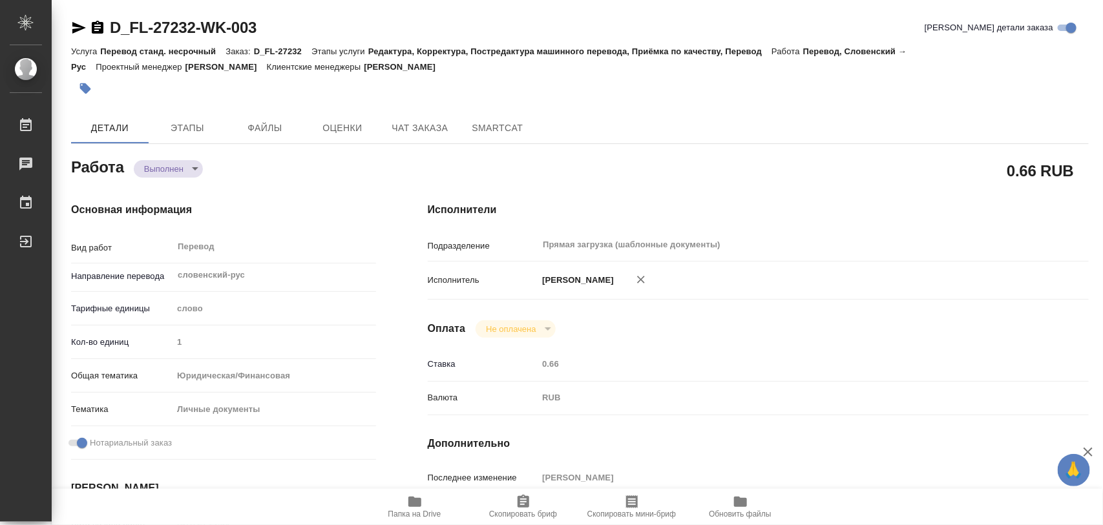
type input "[DATE] 14:57"
type input "[DATE] 11:00"
type input "[DATE] 10:50"
type input "[DATE] 11:00"
type input "Прямая загрузка (шаблонные документы)"
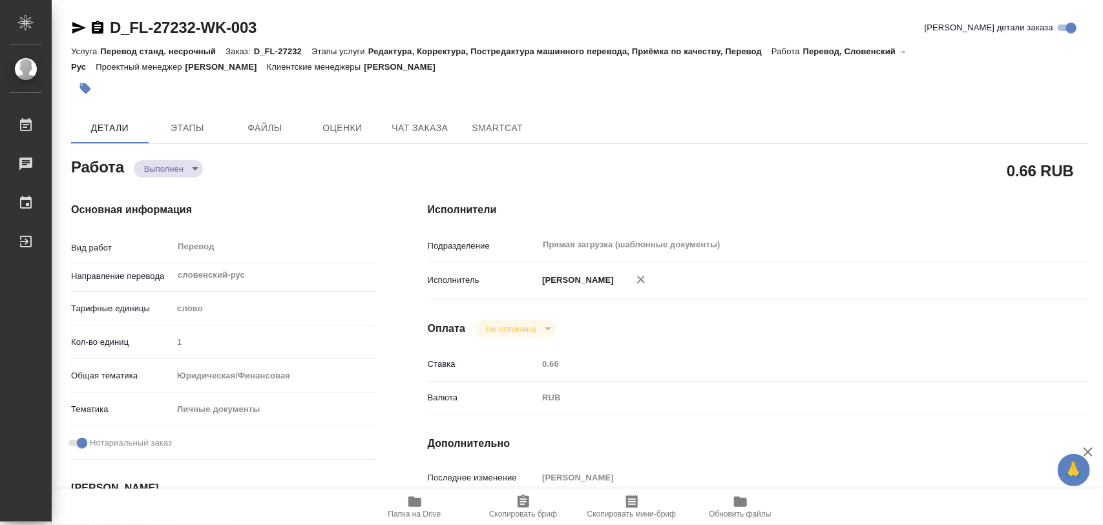
type input "notPayed"
type input "0.66"
type input "RUB"
type input "[PERSON_NAME]"
type textarea "x"
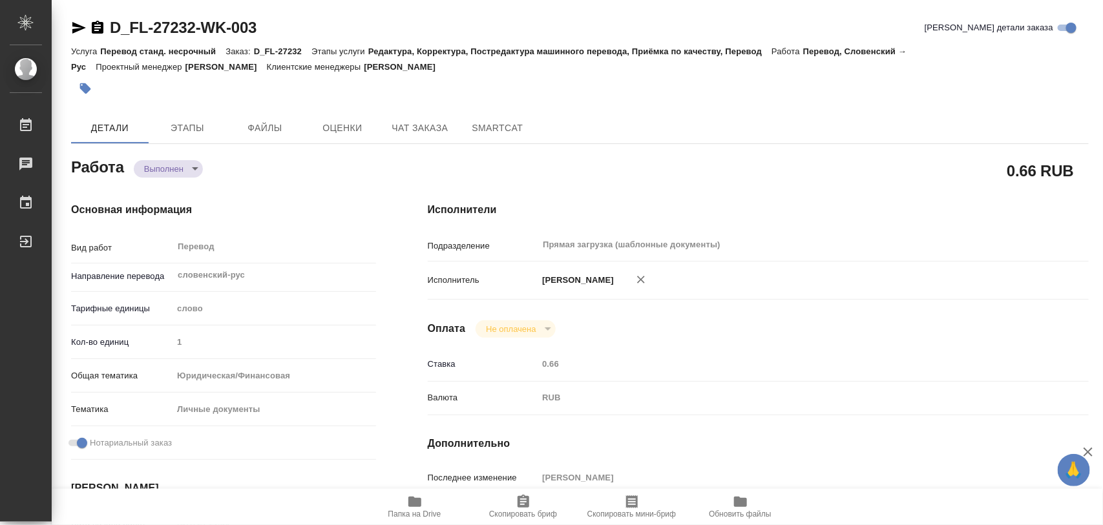
type textarea "/Clients/FL_D/Orders/D_FL-27232/Translated/D_FL-27232-WK-003"
type textarea "x"
type input "D_FL-27232"
type input "Перевод станд. несрочный"
type input "Редактура, Корректура, Постредактура машинного перевода, Приёмка по качеству, П…"
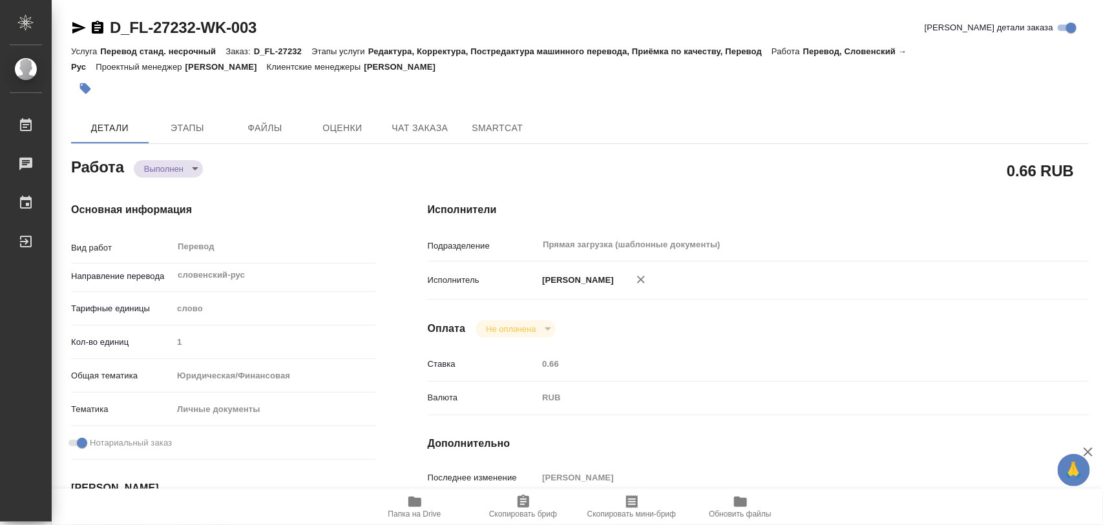
type input "[PERSON_NAME]"
type input "/Clients/FL_D/Orders/D_FL-27232"
type textarea "x"
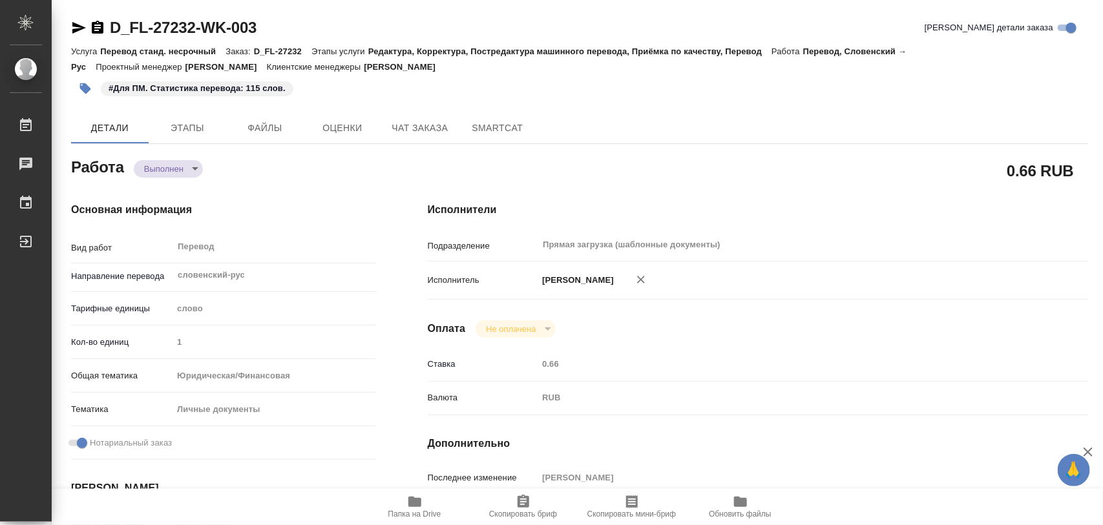
type textarea "x"
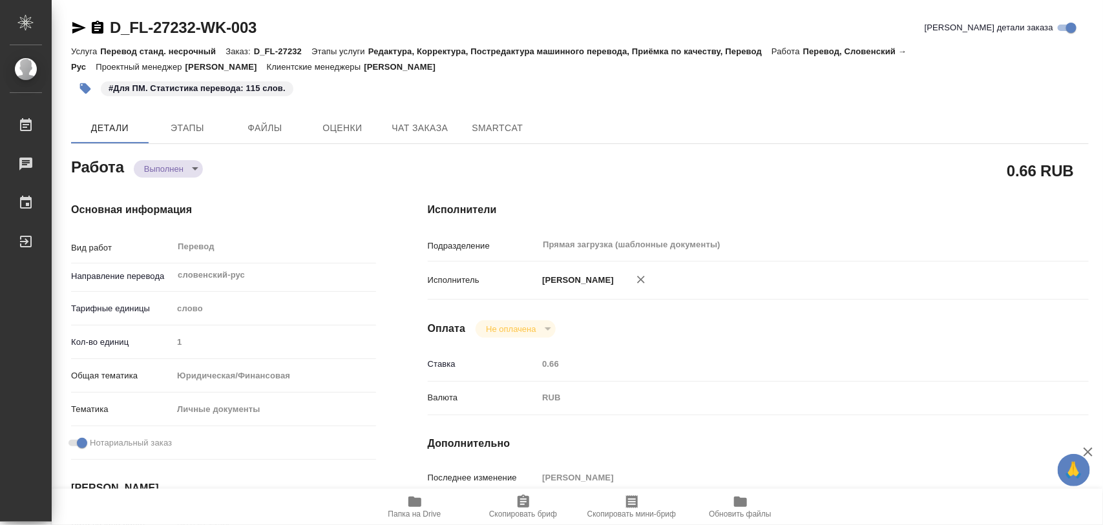
type textarea "x"
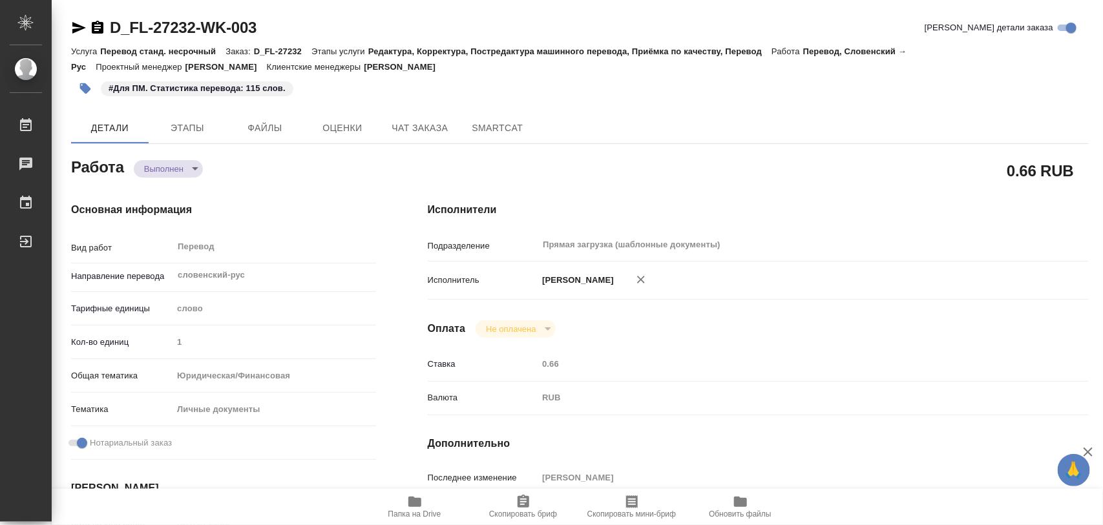
type textarea "x"
